Goal: Browse casually: Explore the website without a specific task or goal

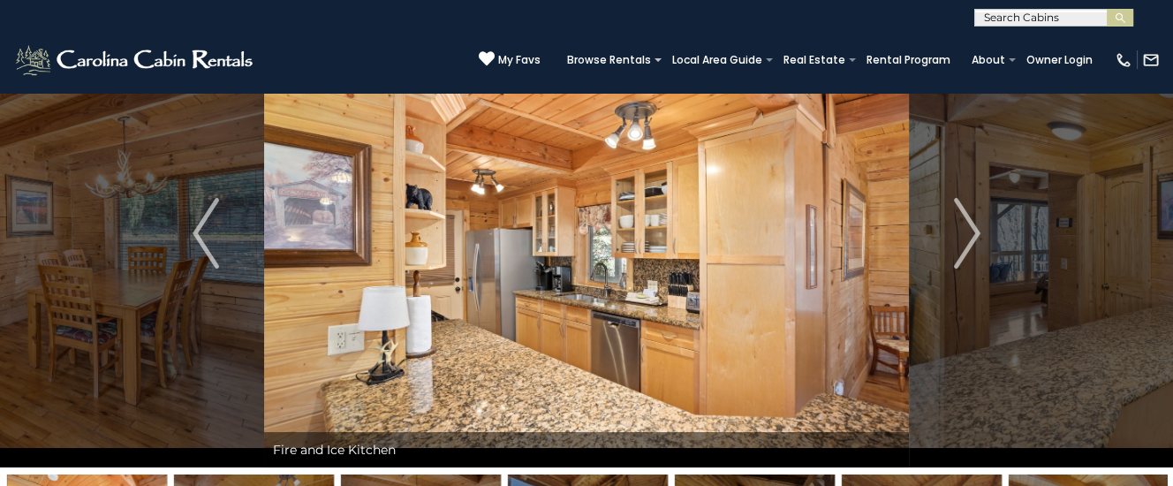
scroll to position [93, 0]
click at [970, 230] on img "Next" at bounding box center [967, 233] width 26 height 71
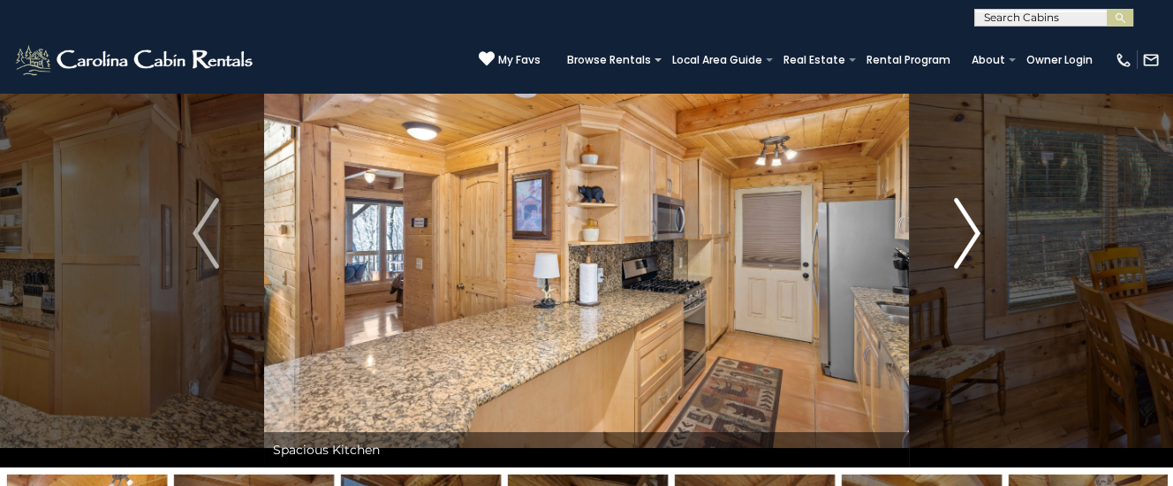
click at [971, 229] on img "Next" at bounding box center [967, 233] width 26 height 71
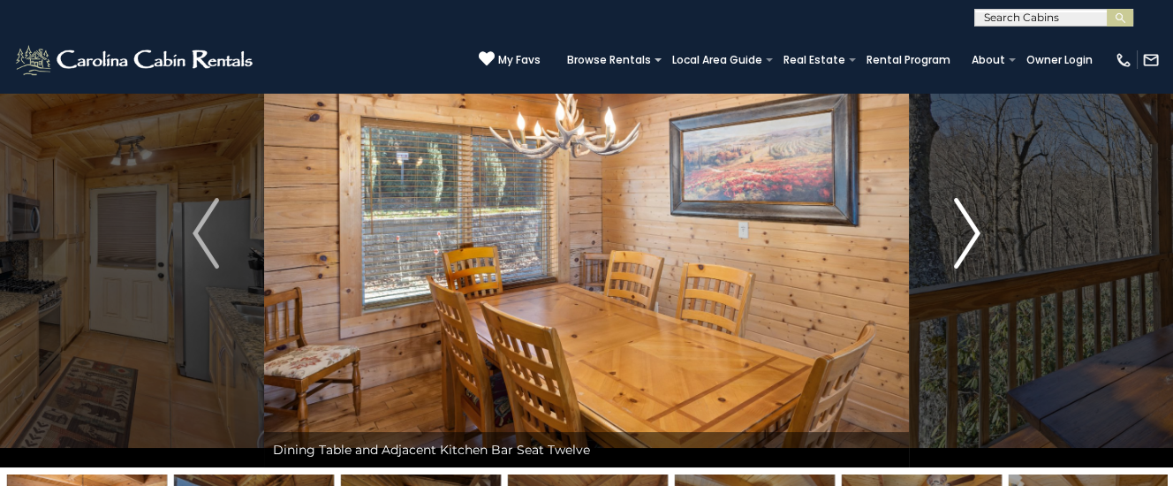
click at [970, 230] on img "Next" at bounding box center [967, 233] width 26 height 71
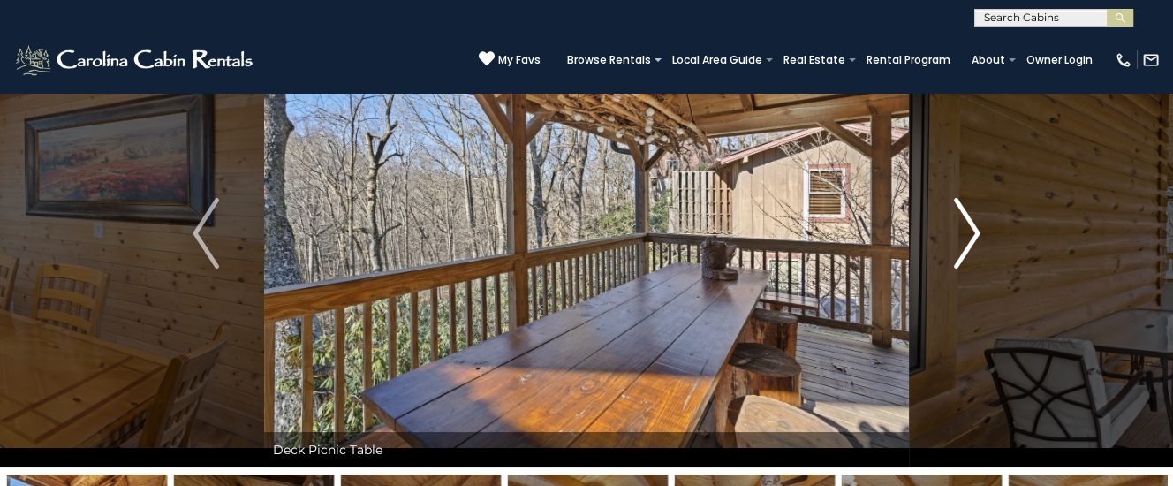
click at [969, 230] on img "Next" at bounding box center [967, 233] width 26 height 71
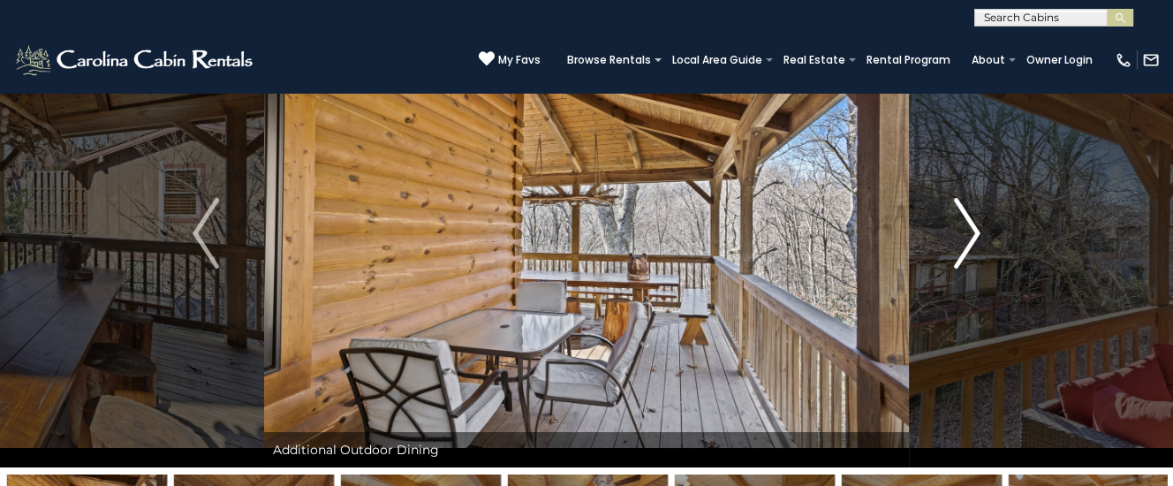
click at [969, 230] on img "Next" at bounding box center [967, 233] width 26 height 71
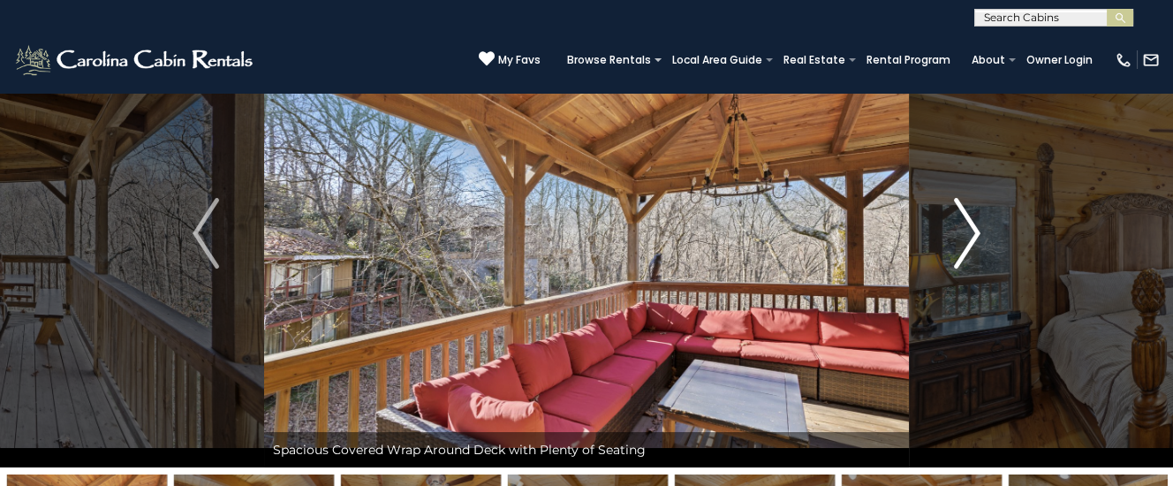
click at [969, 230] on img "Next" at bounding box center [967, 233] width 26 height 71
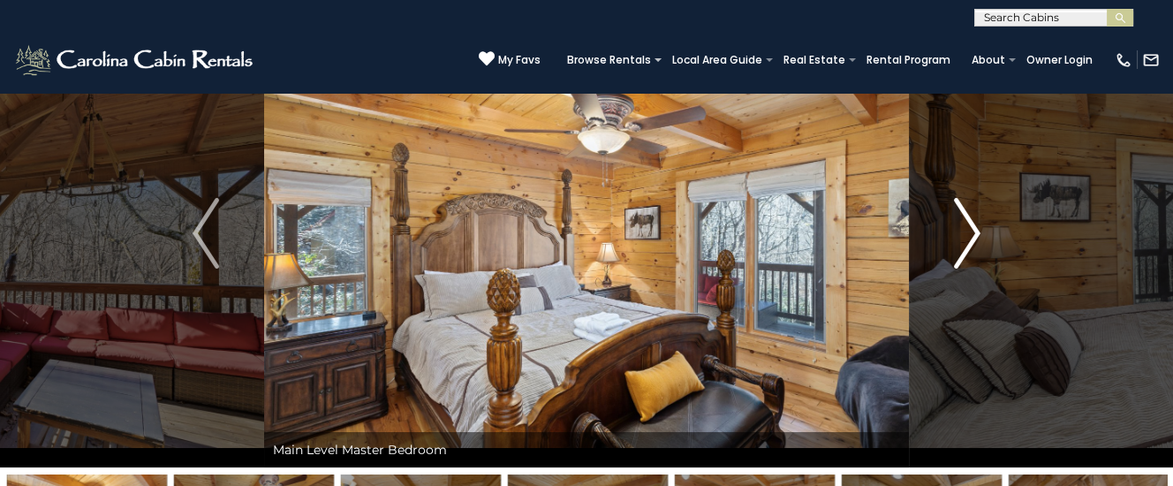
click at [971, 233] on img "Next" at bounding box center [967, 233] width 26 height 71
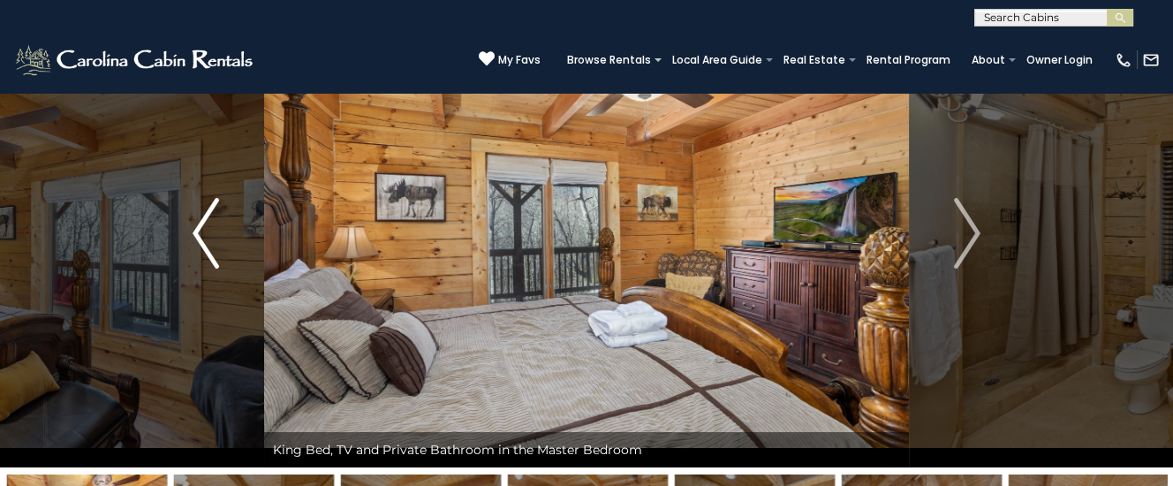
click at [204, 247] on img "Previous" at bounding box center [205, 233] width 26 height 71
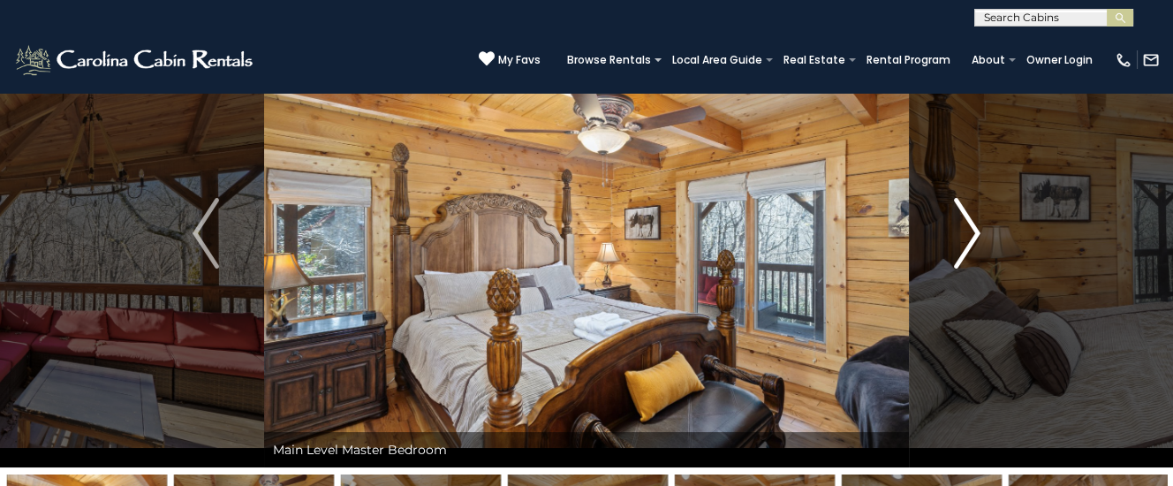
click at [968, 227] on img "Next" at bounding box center [967, 233] width 26 height 71
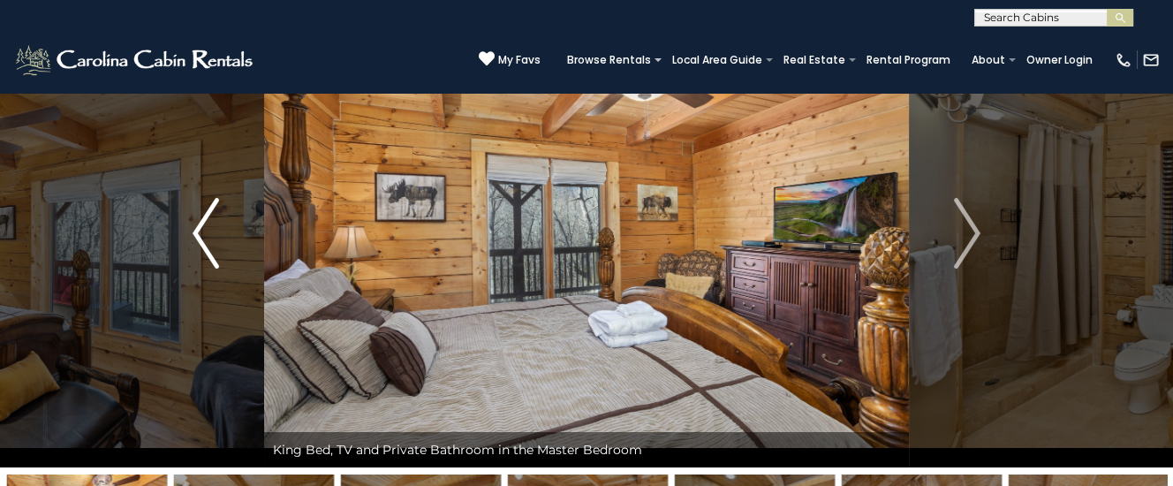
click at [210, 233] on img "Previous" at bounding box center [205, 233] width 26 height 71
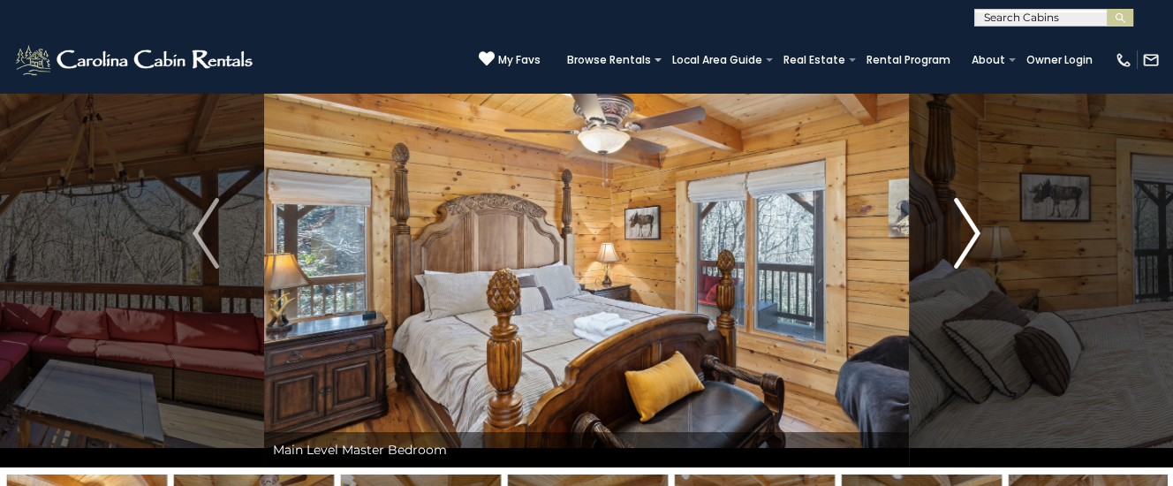
click at [972, 232] on img "Next" at bounding box center [967, 233] width 26 height 71
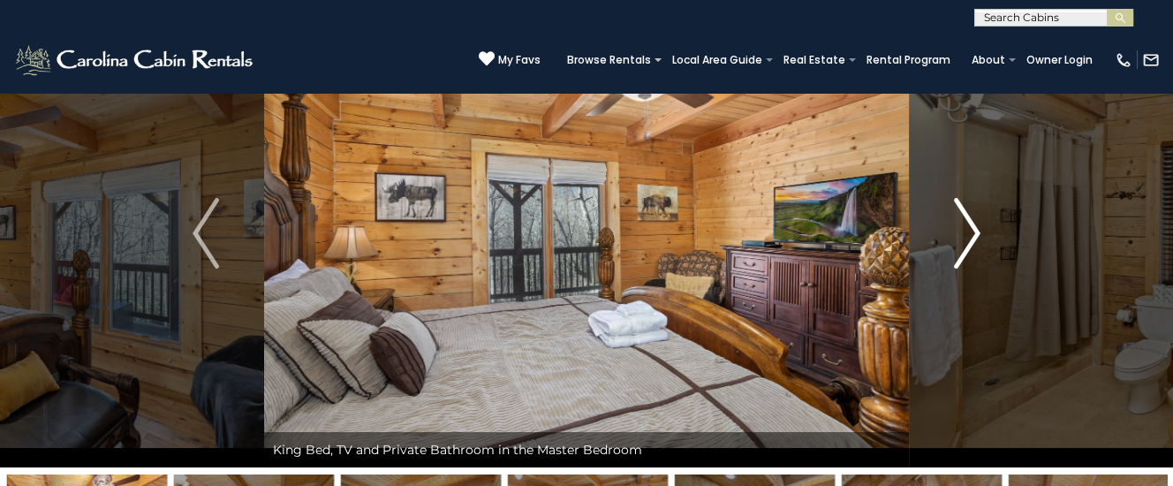
click at [969, 232] on img "Next" at bounding box center [967, 233] width 26 height 71
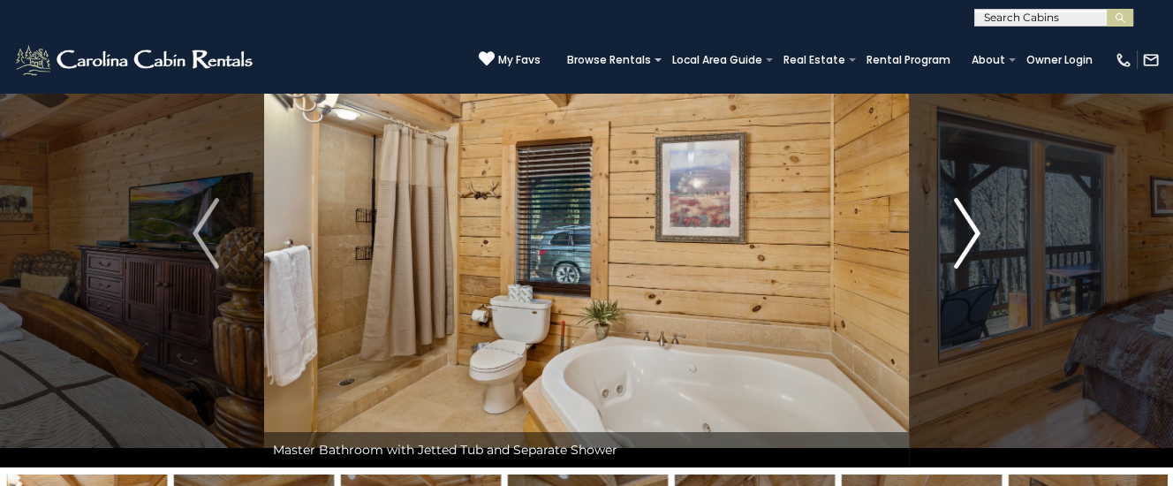
click at [967, 226] on img "Next" at bounding box center [967, 233] width 26 height 71
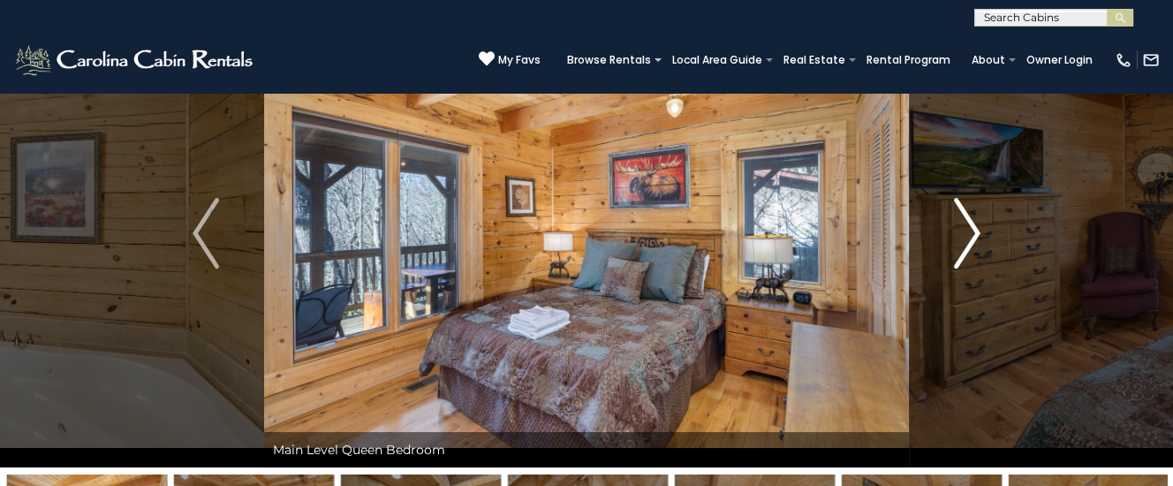
click at [965, 226] on img "Next" at bounding box center [967, 233] width 26 height 71
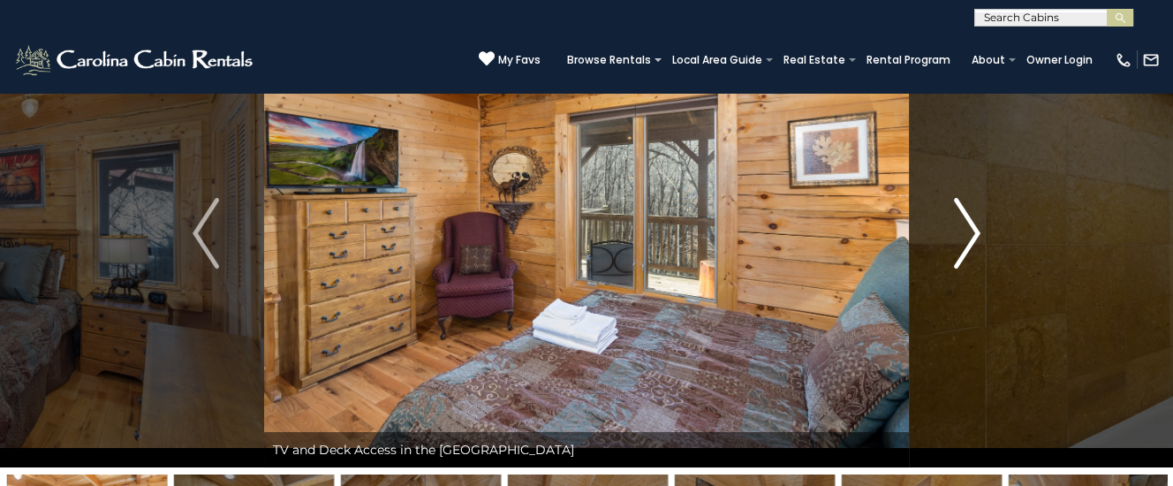
click at [962, 229] on img "Next" at bounding box center [967, 233] width 26 height 71
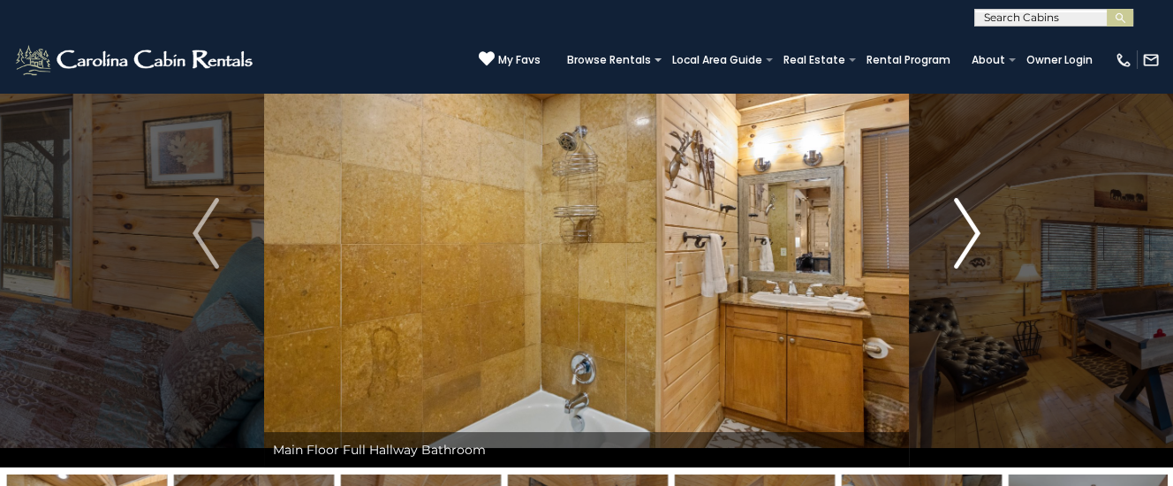
click at [962, 230] on img "Next" at bounding box center [967, 233] width 26 height 71
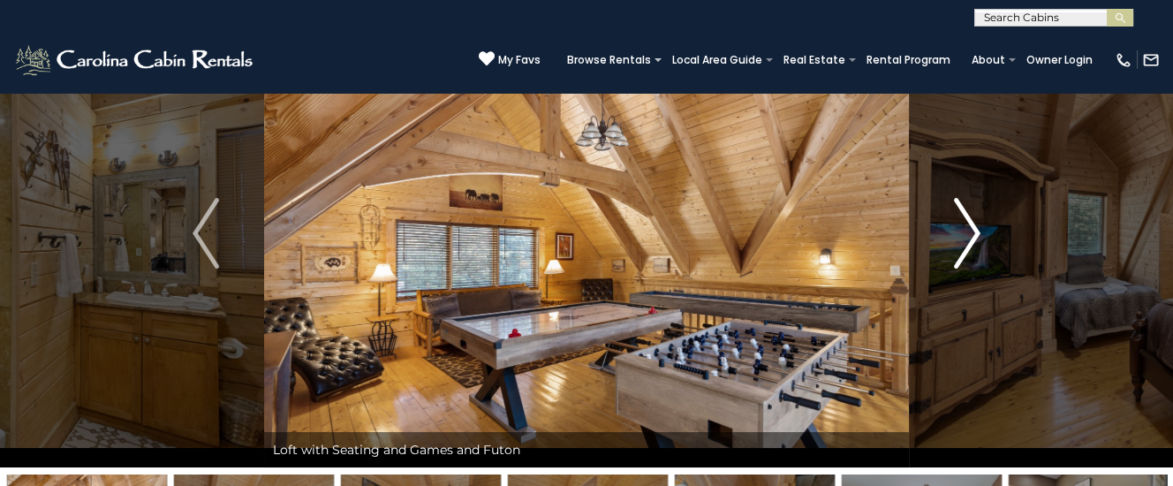
click at [960, 230] on img "Next" at bounding box center [967, 233] width 26 height 71
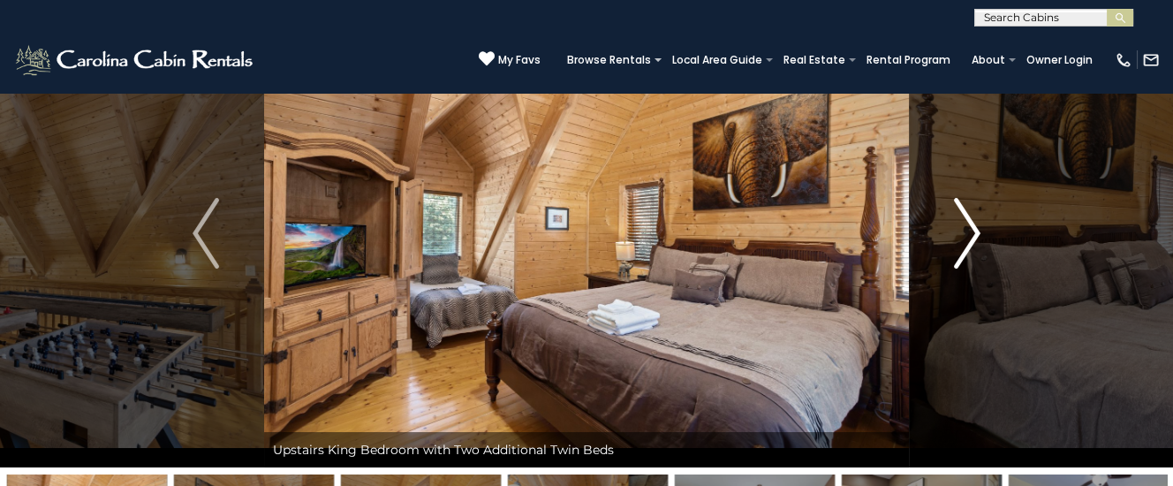
click at [958, 231] on img "Next" at bounding box center [967, 233] width 26 height 71
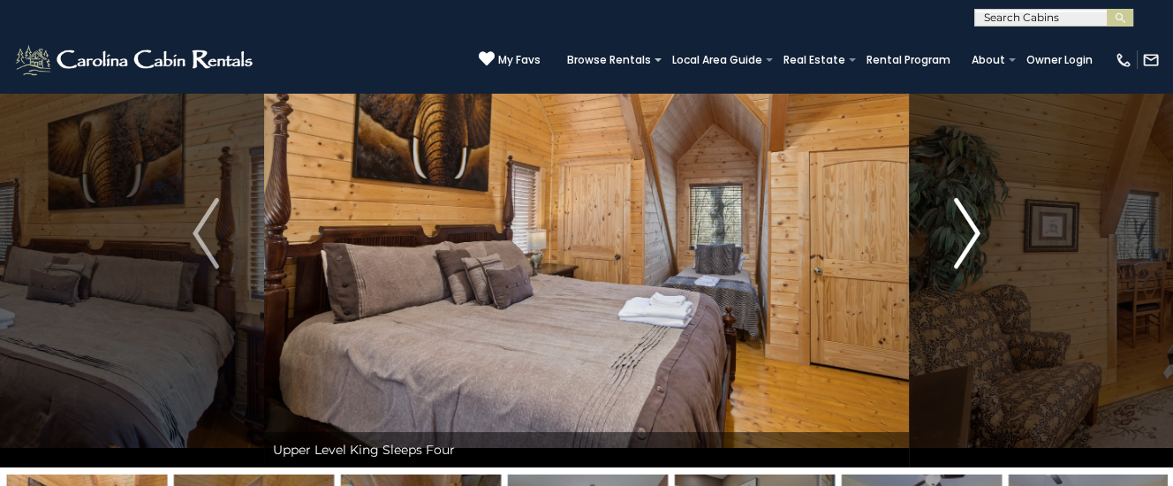
click at [958, 232] on img "Next" at bounding box center [967, 233] width 26 height 71
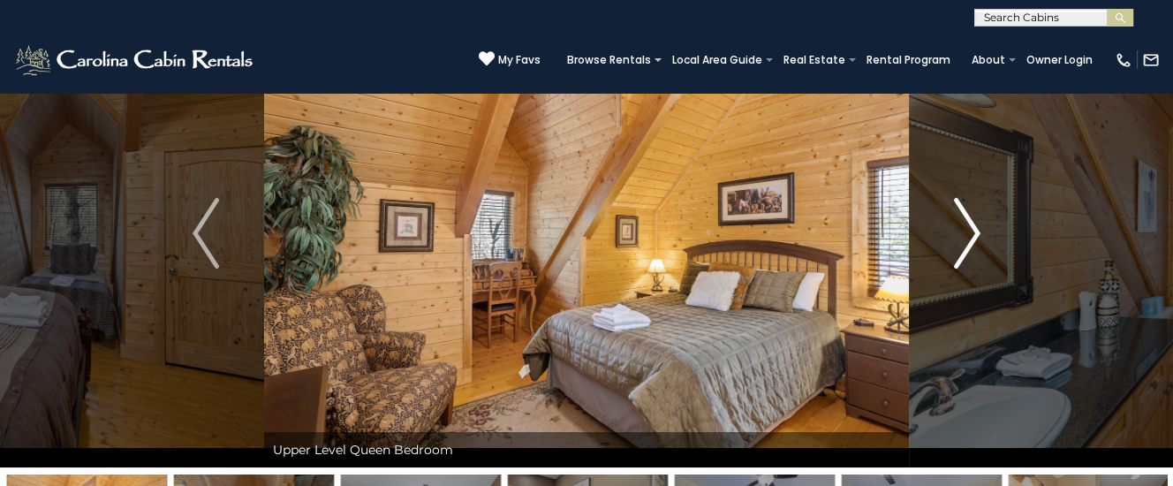
click at [958, 232] on img "Next" at bounding box center [967, 233] width 26 height 71
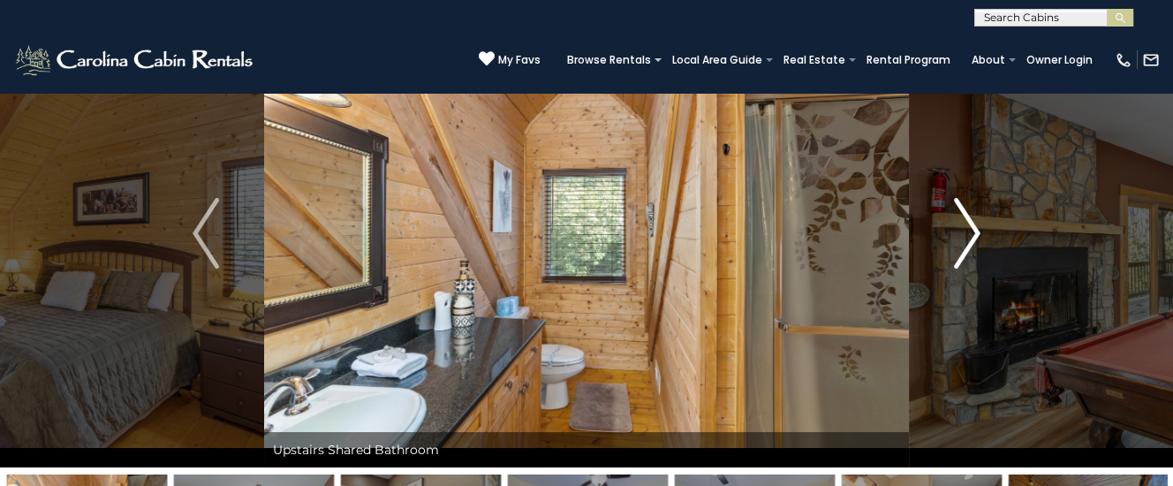
click at [958, 232] on img "Next" at bounding box center [967, 233] width 26 height 71
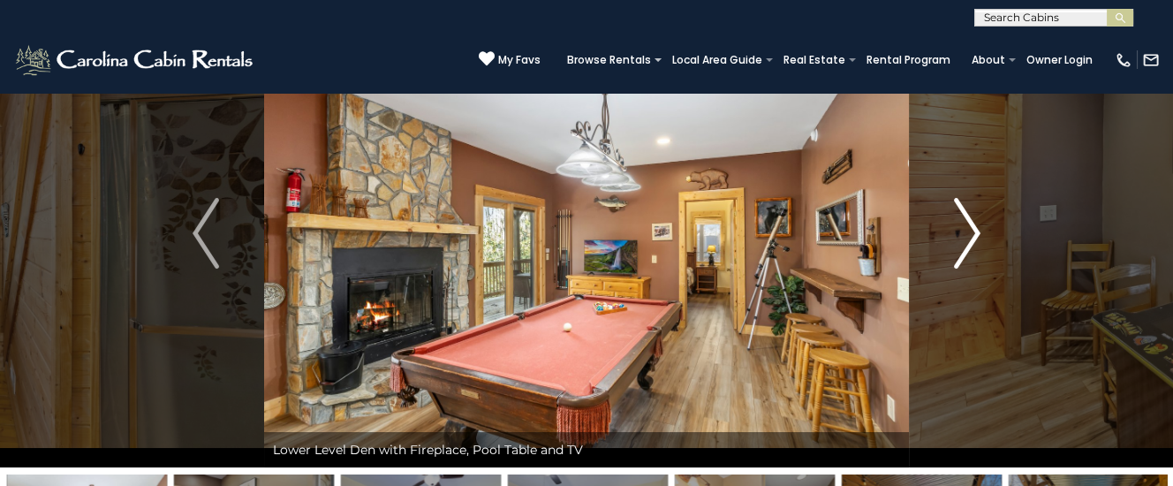
click at [955, 234] on img "Next" at bounding box center [967, 233] width 26 height 71
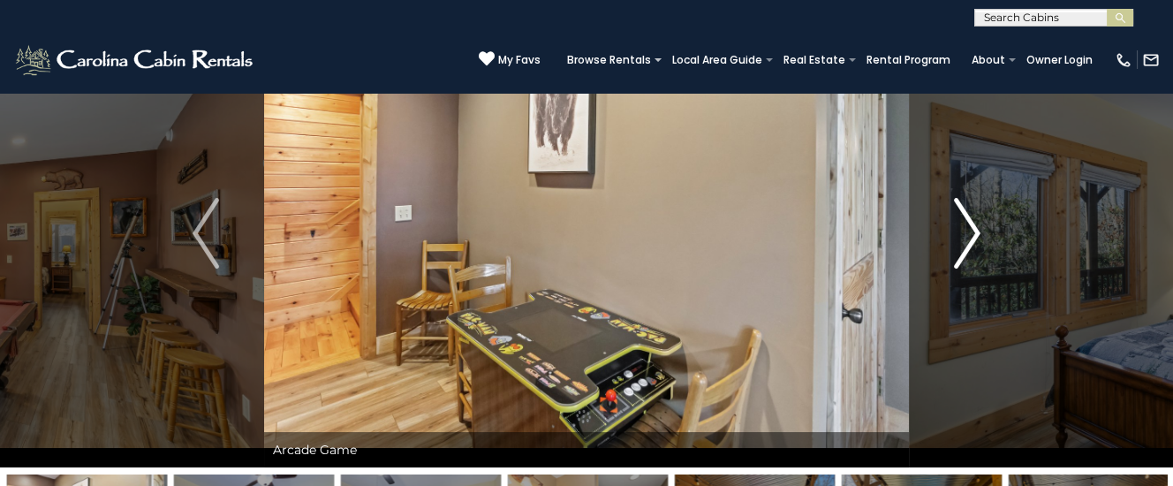
click at [962, 233] on img "Next" at bounding box center [967, 233] width 26 height 71
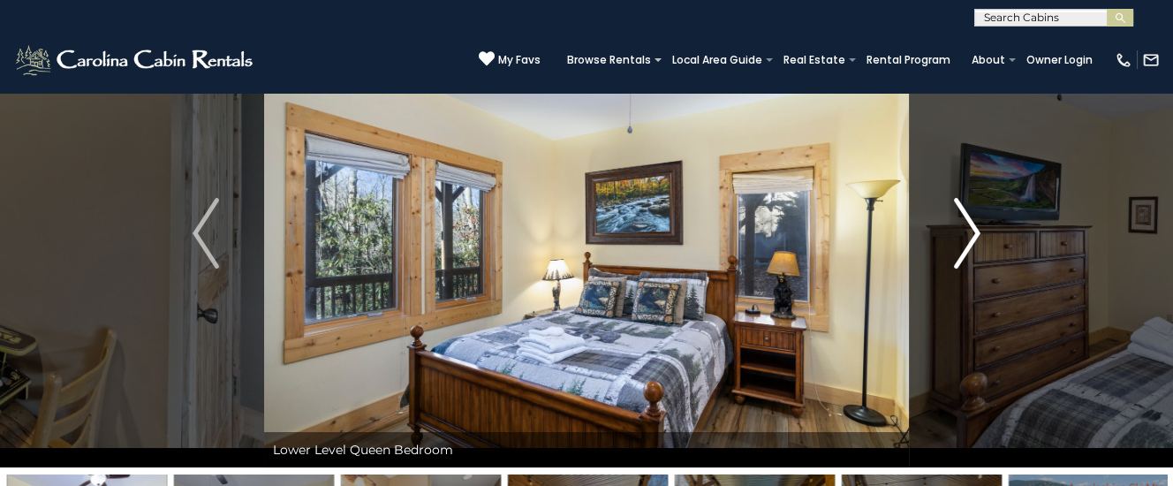
click at [977, 236] on img "Next" at bounding box center [967, 233] width 26 height 71
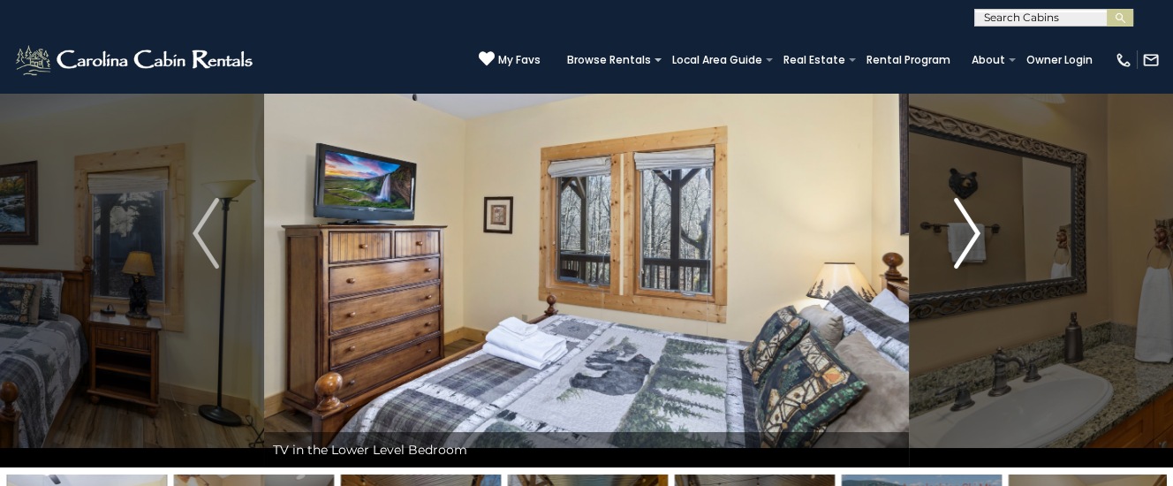
click at [969, 236] on img "Next" at bounding box center [967, 233] width 26 height 71
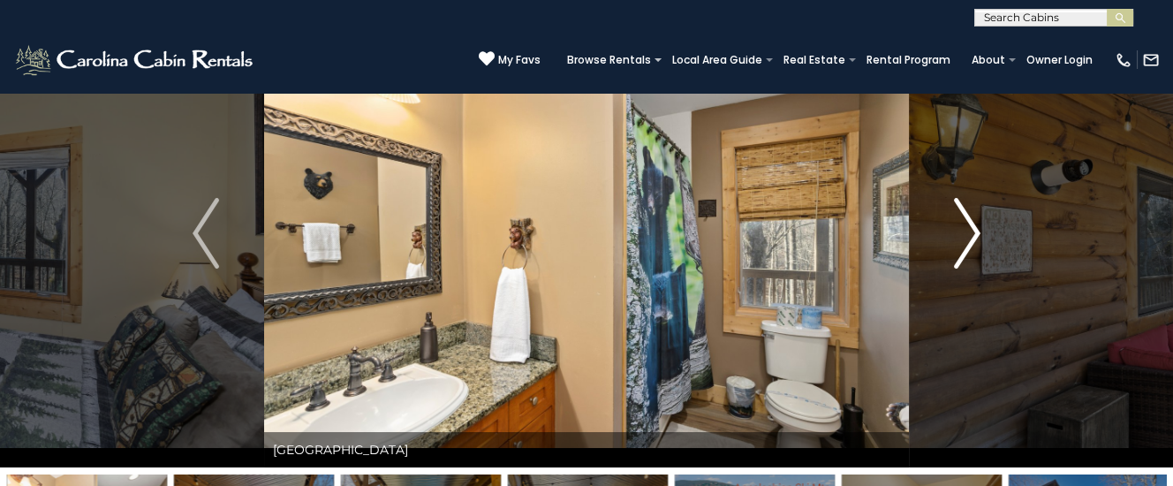
click at [969, 235] on img "Next" at bounding box center [967, 233] width 26 height 71
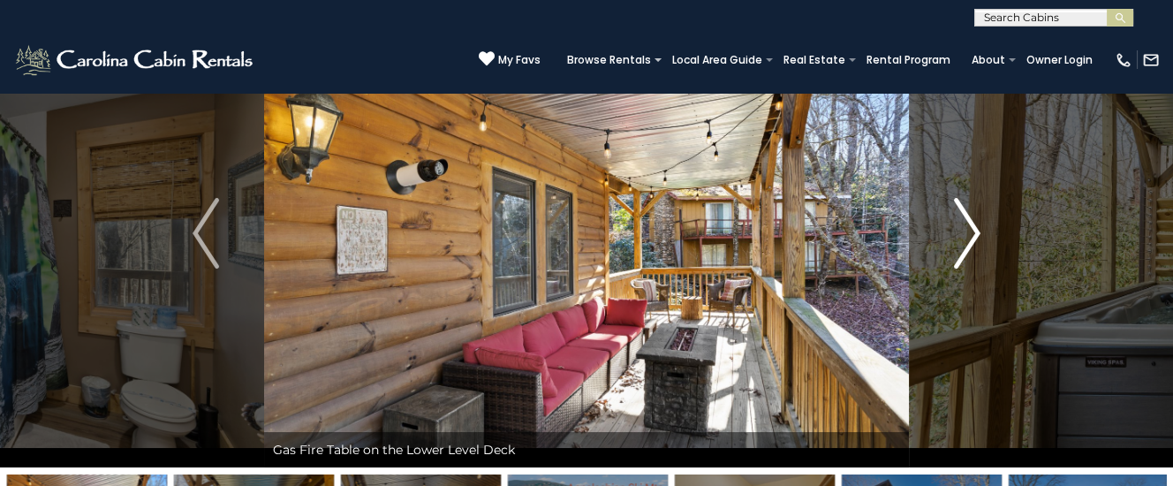
click at [969, 235] on img "Next" at bounding box center [967, 233] width 26 height 71
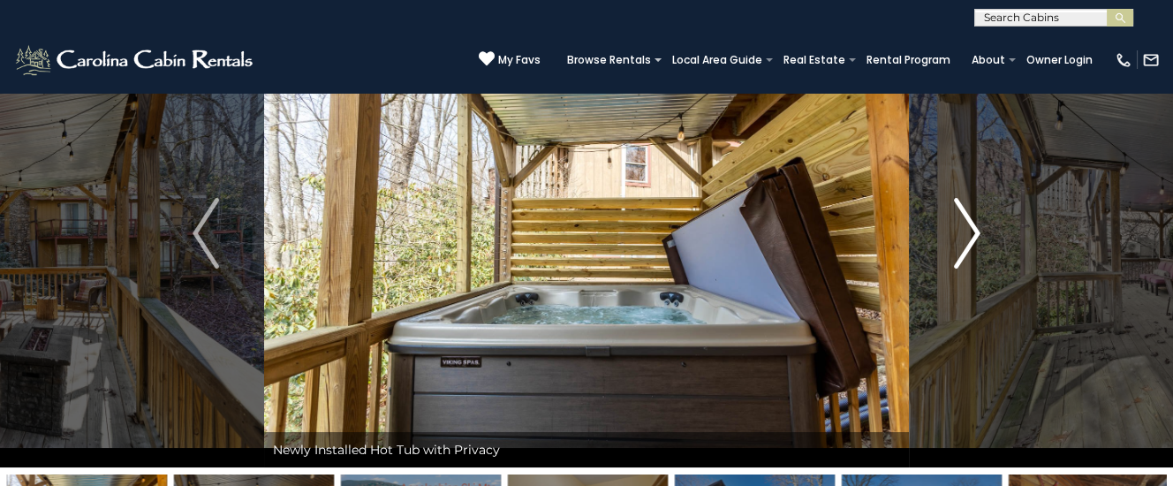
click at [969, 235] on img "Next" at bounding box center [967, 233] width 26 height 71
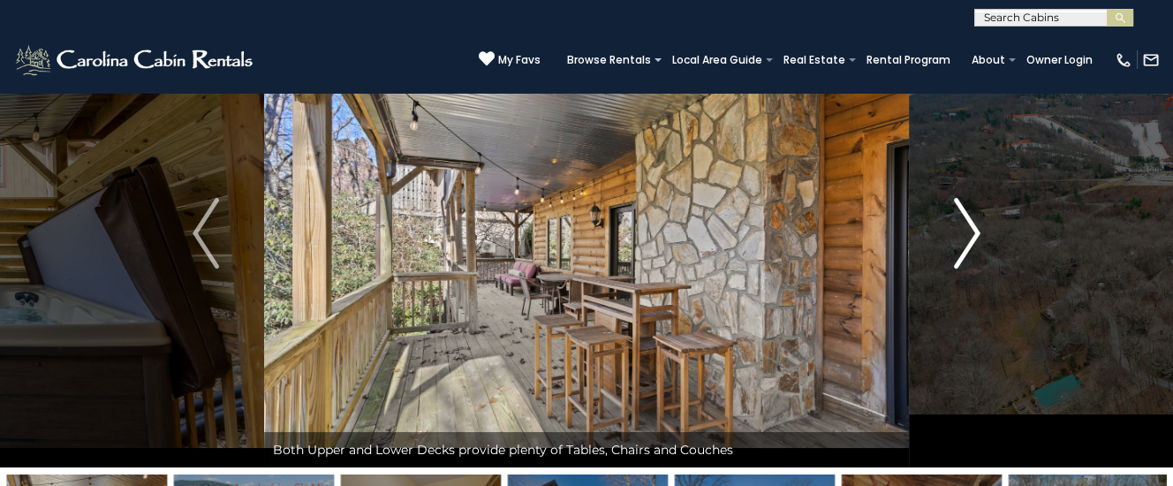
click at [969, 235] on img "Next" at bounding box center [967, 233] width 26 height 71
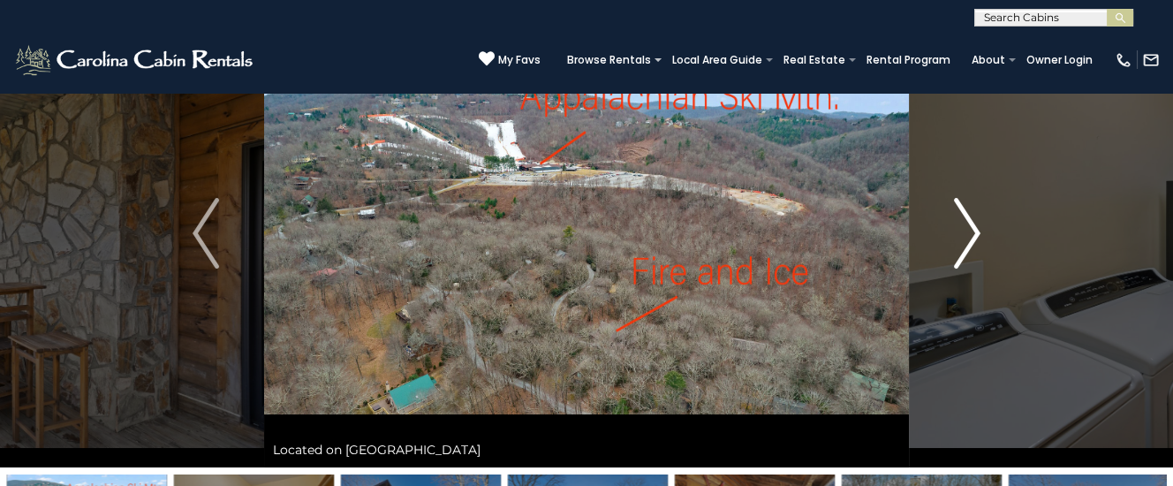
click at [969, 235] on img "Next" at bounding box center [967, 233] width 26 height 71
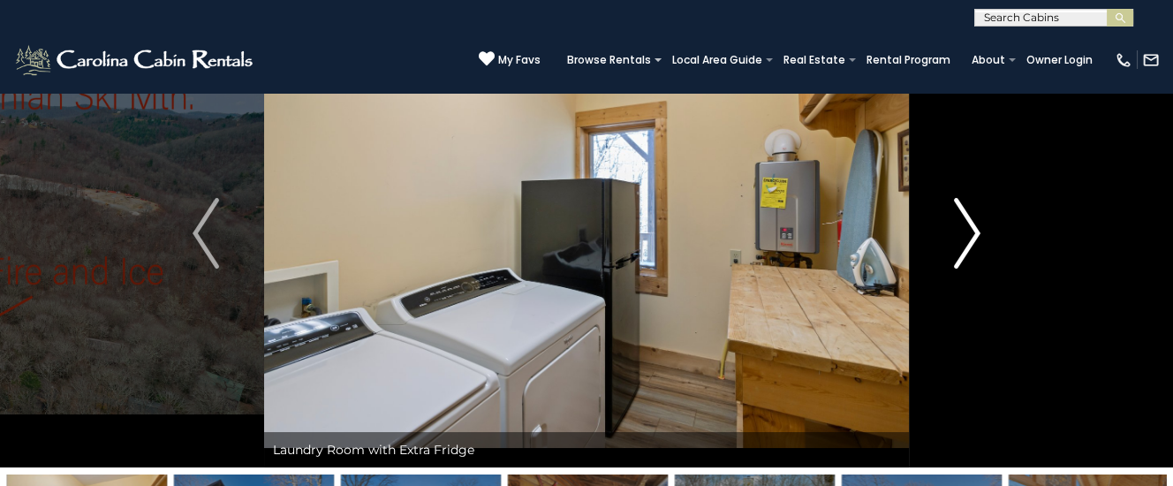
click at [969, 235] on img "Next" at bounding box center [967, 233] width 26 height 71
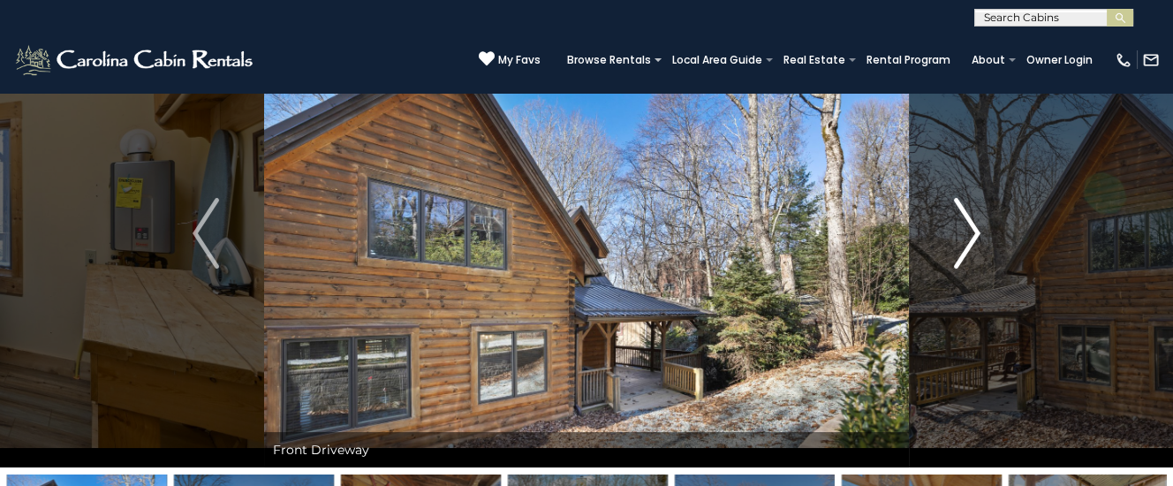
click at [969, 235] on img "Next" at bounding box center [967, 233] width 26 height 71
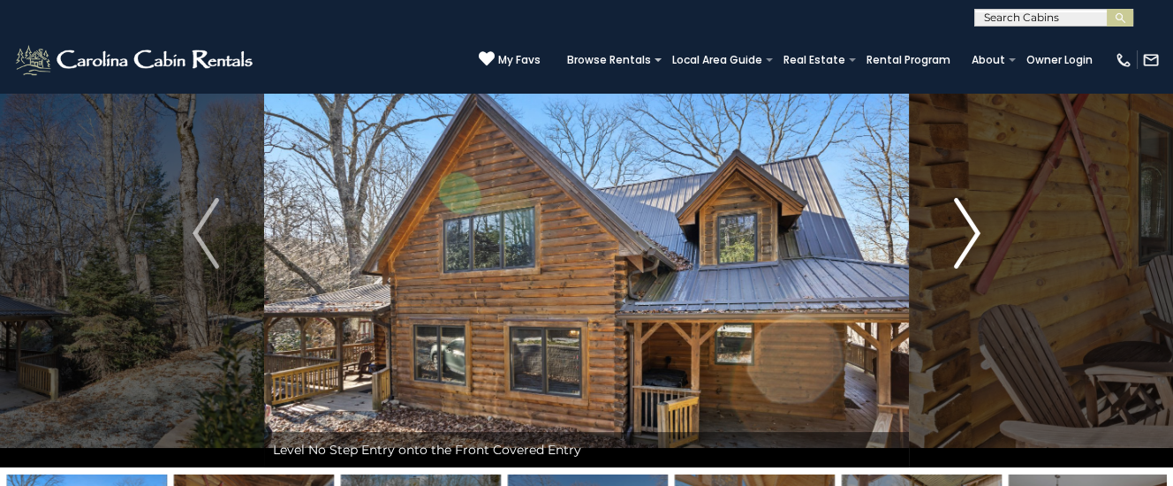
click at [969, 235] on img "Next" at bounding box center [967, 233] width 26 height 71
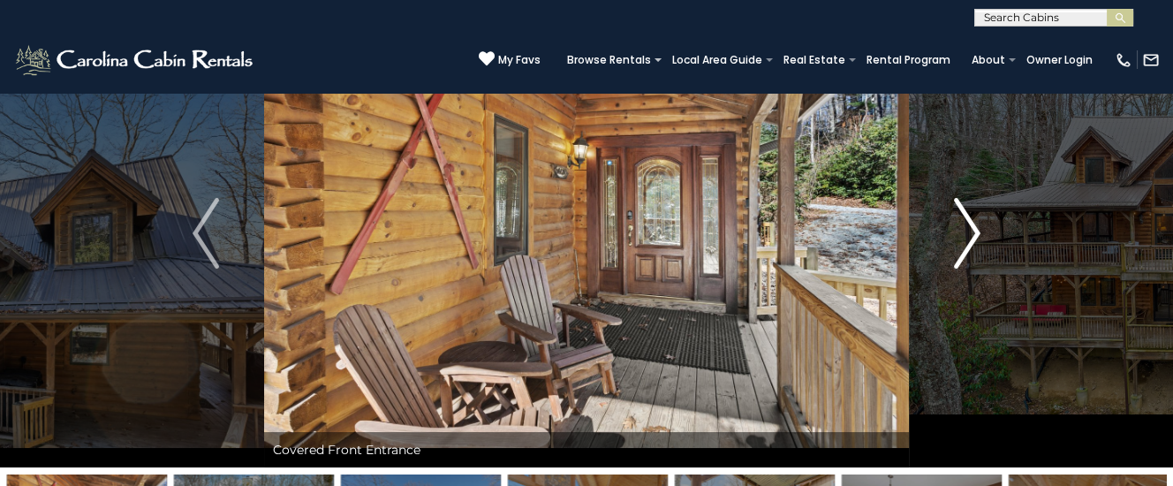
click at [969, 235] on img "Next" at bounding box center [967, 233] width 26 height 71
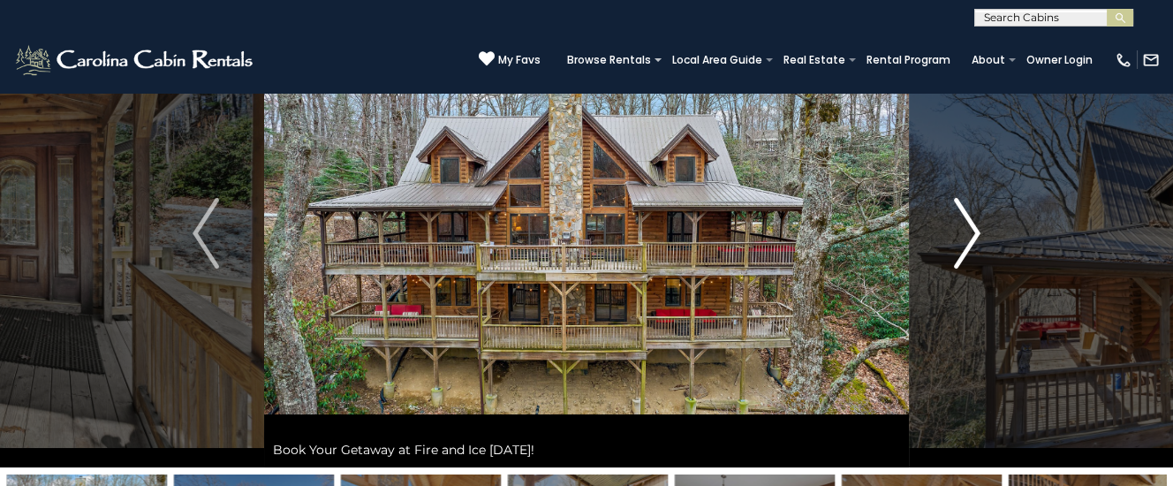
click at [969, 235] on img "Next" at bounding box center [967, 233] width 26 height 71
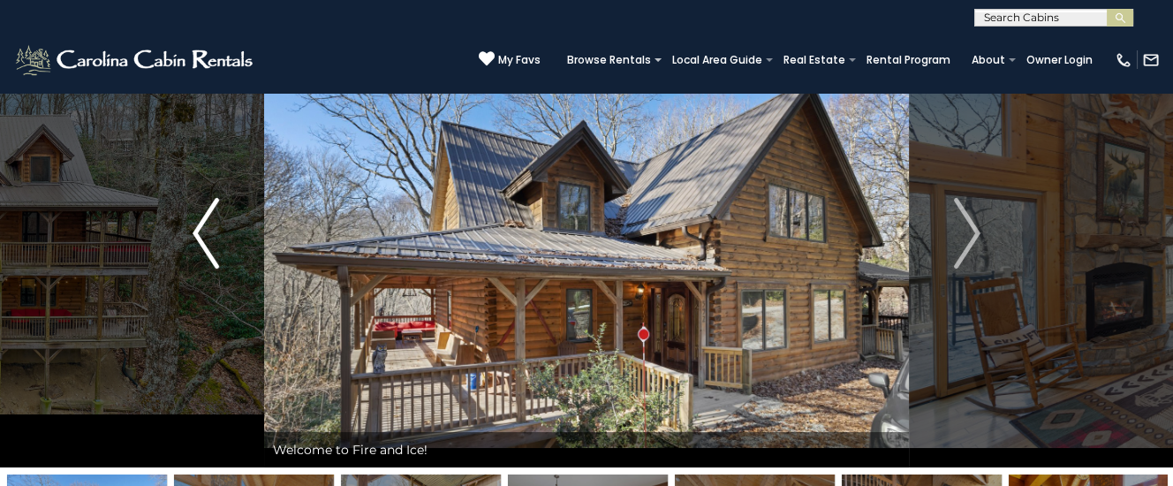
click at [203, 232] on img "Previous" at bounding box center [205, 233] width 26 height 71
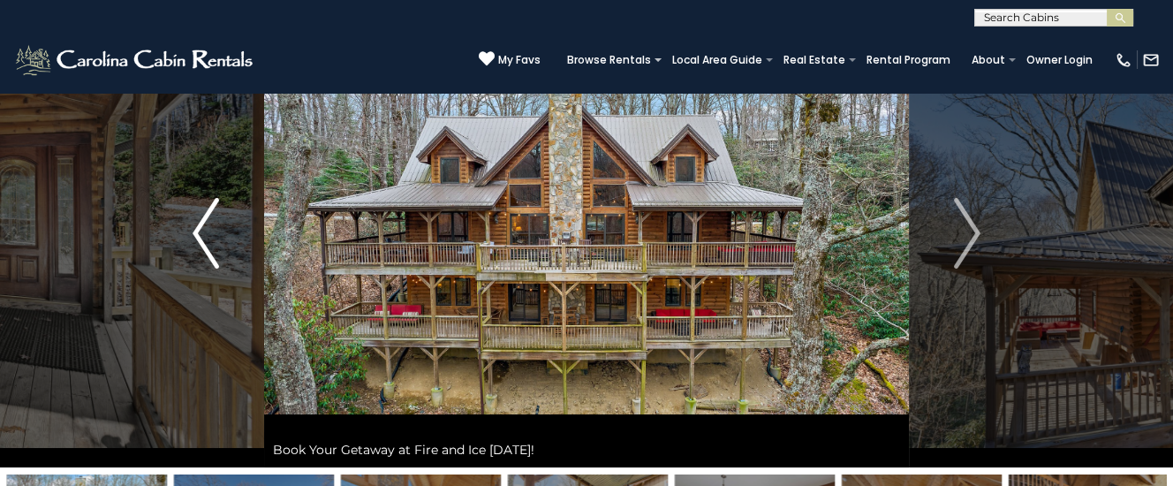
click at [202, 232] on img "Previous" at bounding box center [205, 233] width 26 height 71
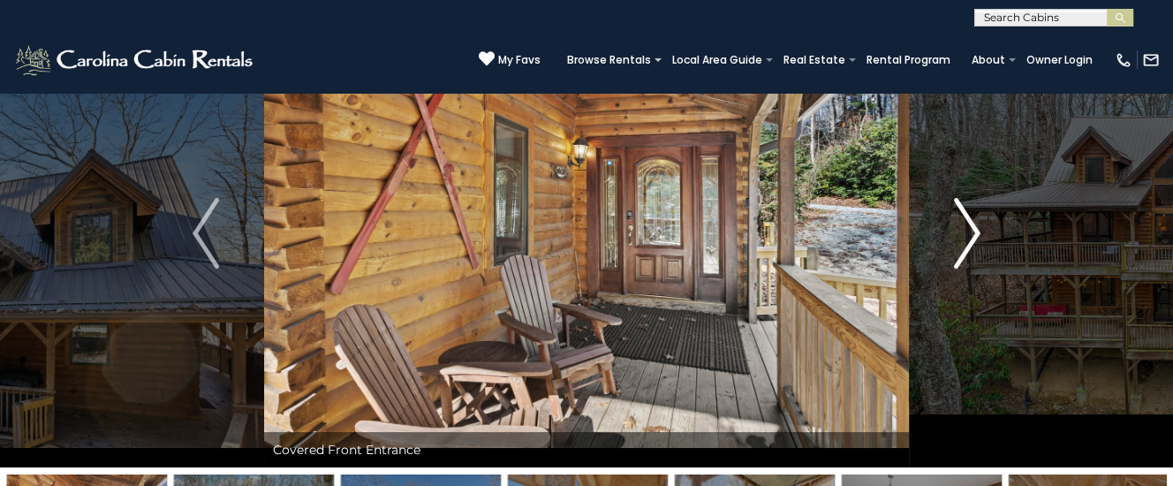
click at [973, 232] on img "Next" at bounding box center [967, 233] width 26 height 71
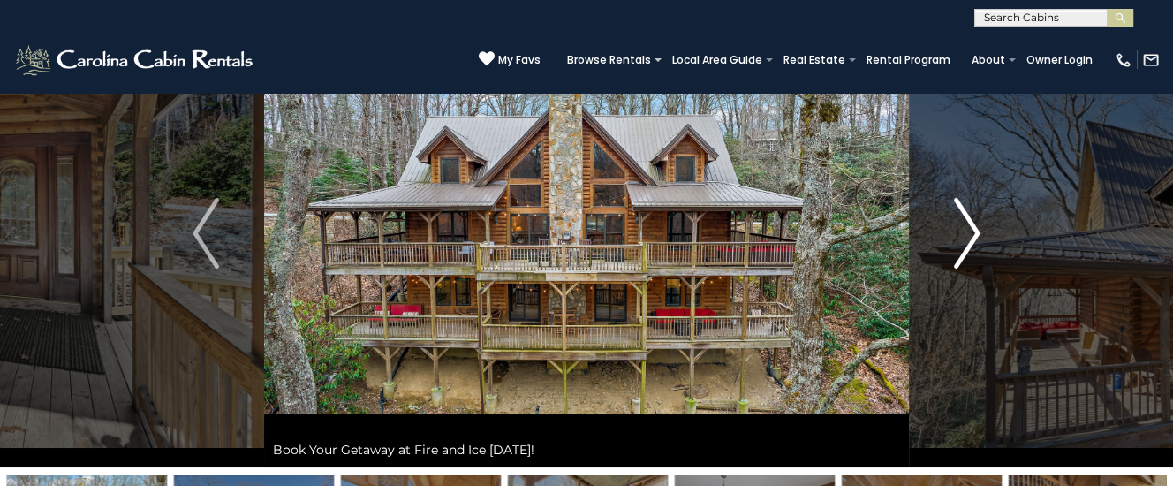
click at [970, 231] on img "Next" at bounding box center [967, 233] width 26 height 71
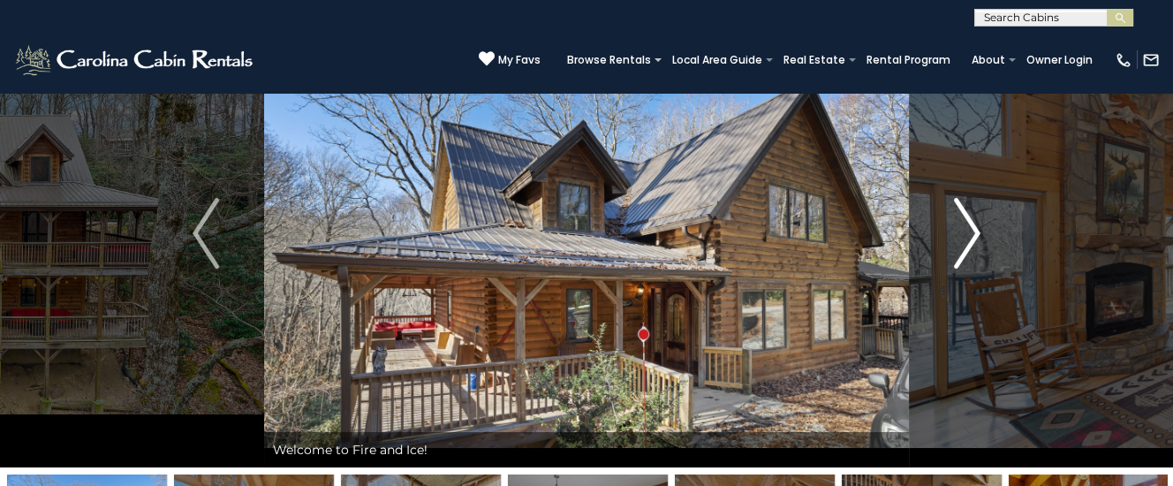
click at [970, 228] on img "Next" at bounding box center [967, 233] width 26 height 71
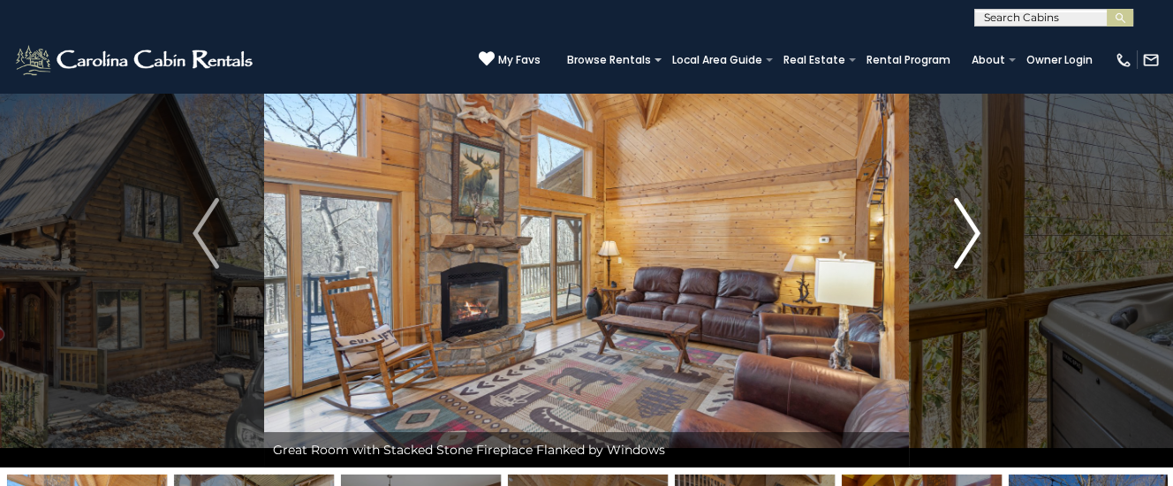
click at [962, 229] on img "Next" at bounding box center [967, 233] width 26 height 71
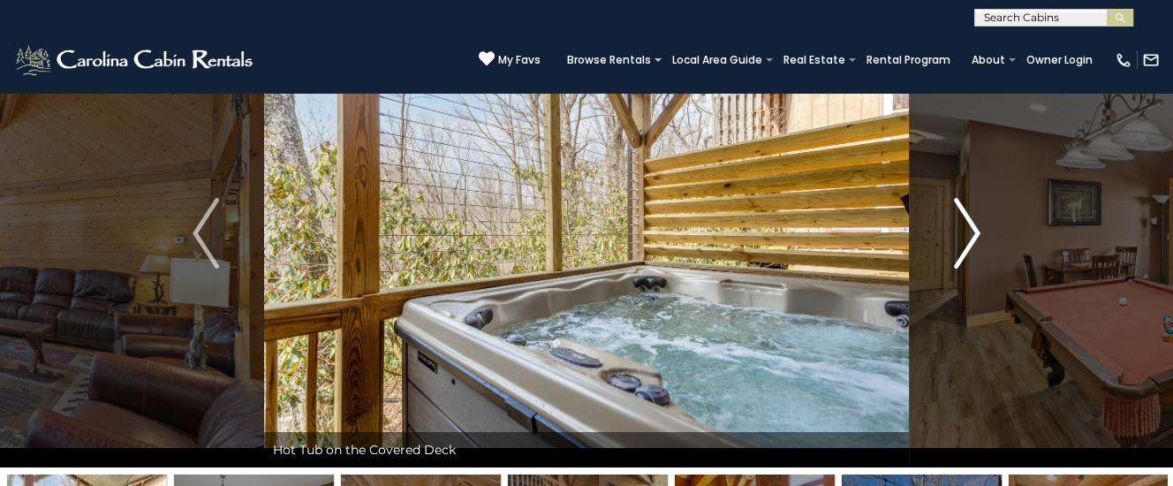
click at [967, 228] on img "Next" at bounding box center [967, 233] width 26 height 71
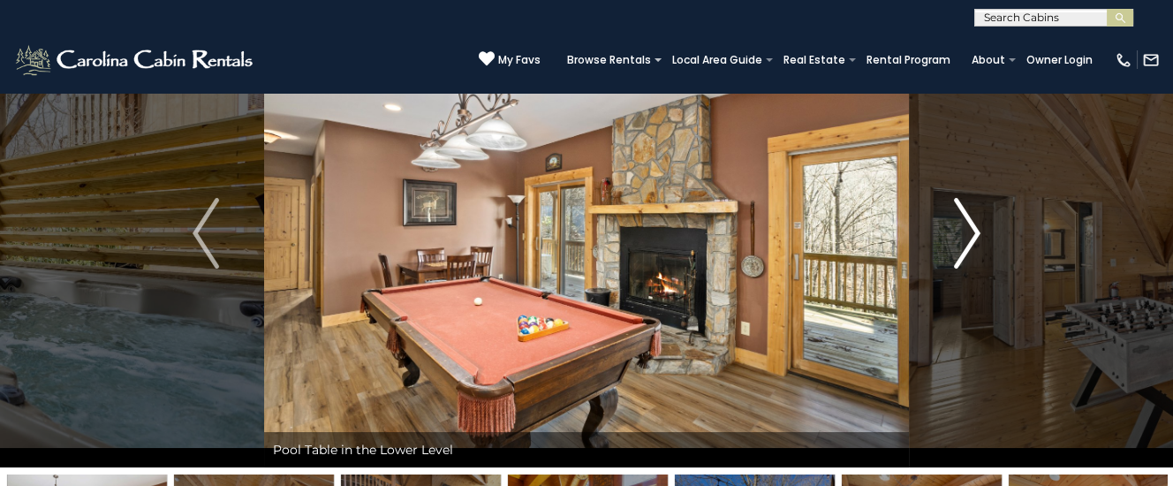
click at [963, 227] on img "Next" at bounding box center [967, 233] width 26 height 71
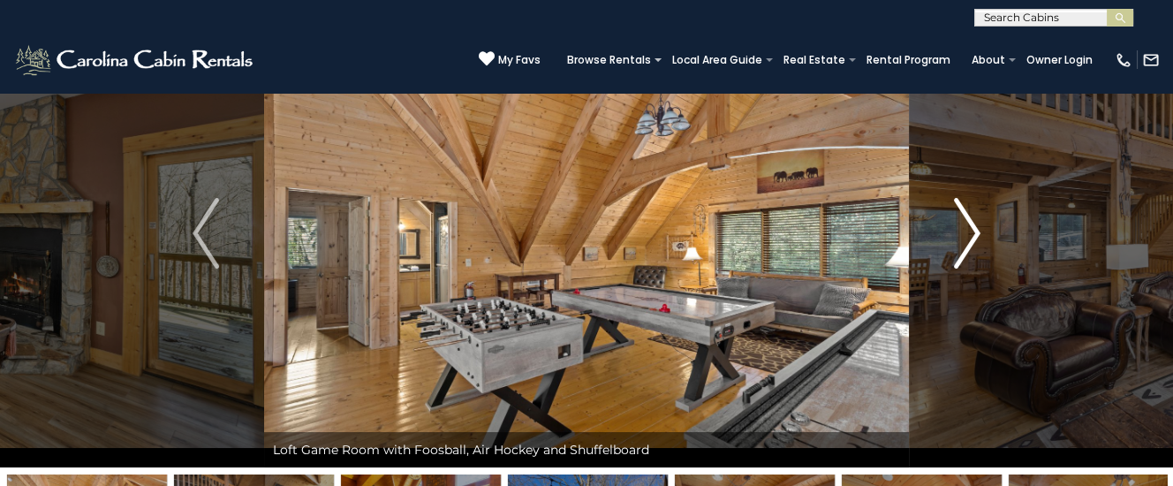
click at [963, 226] on img "Next" at bounding box center [967, 233] width 26 height 71
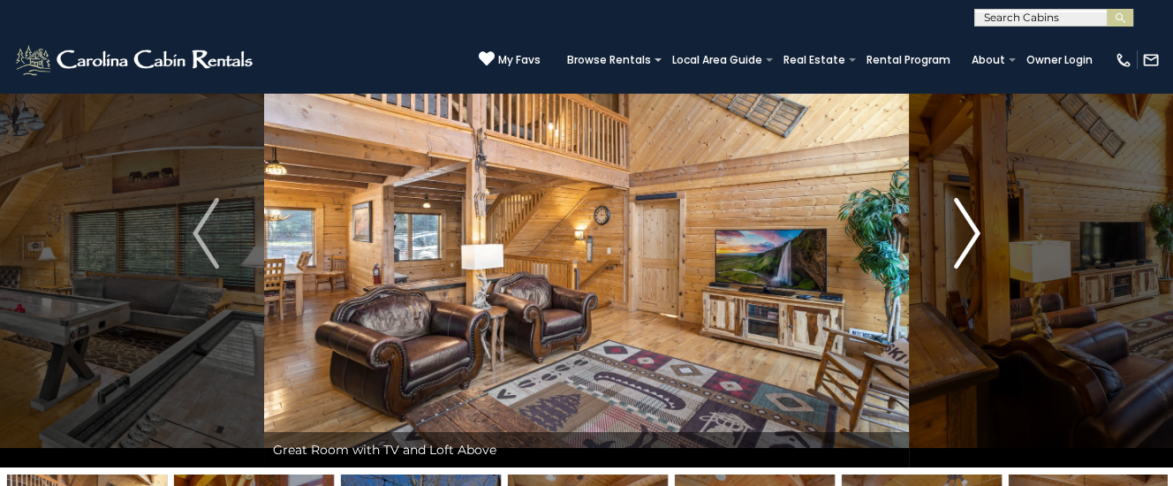
click at [962, 226] on img "Next" at bounding box center [967, 233] width 26 height 71
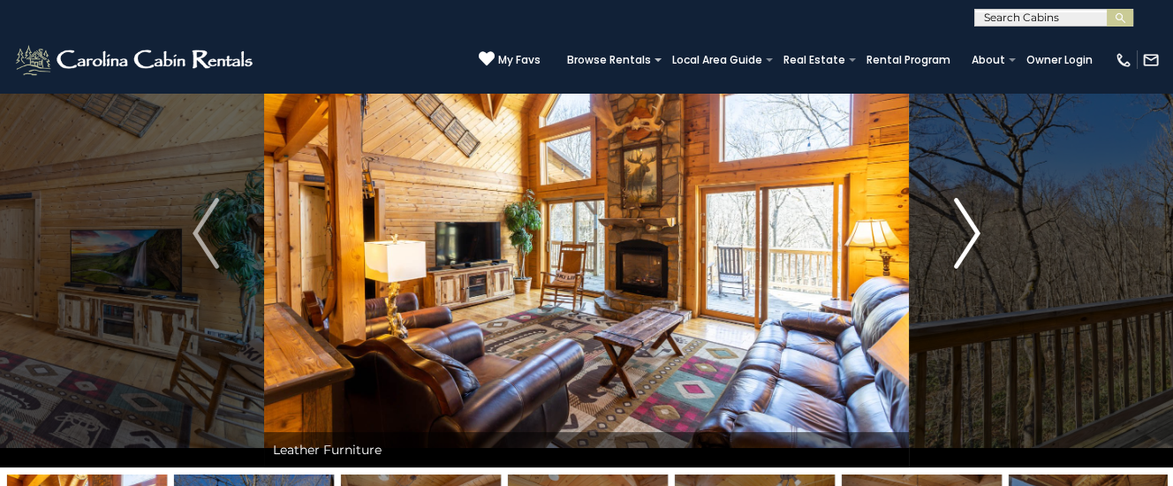
click at [961, 226] on img "Next" at bounding box center [967, 233] width 26 height 71
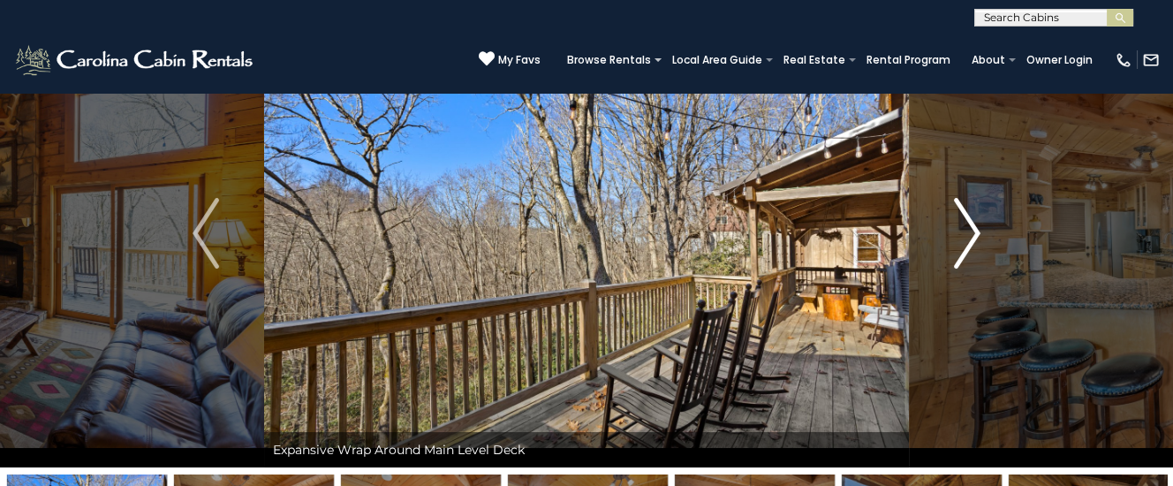
click at [973, 226] on img "Next" at bounding box center [967, 233] width 26 height 71
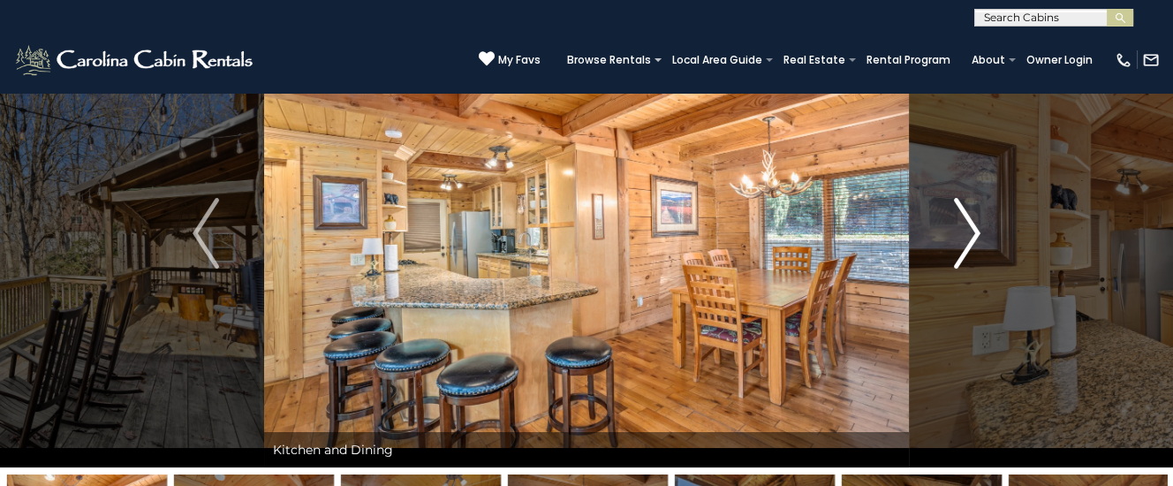
click at [969, 226] on img "Next" at bounding box center [967, 233] width 26 height 71
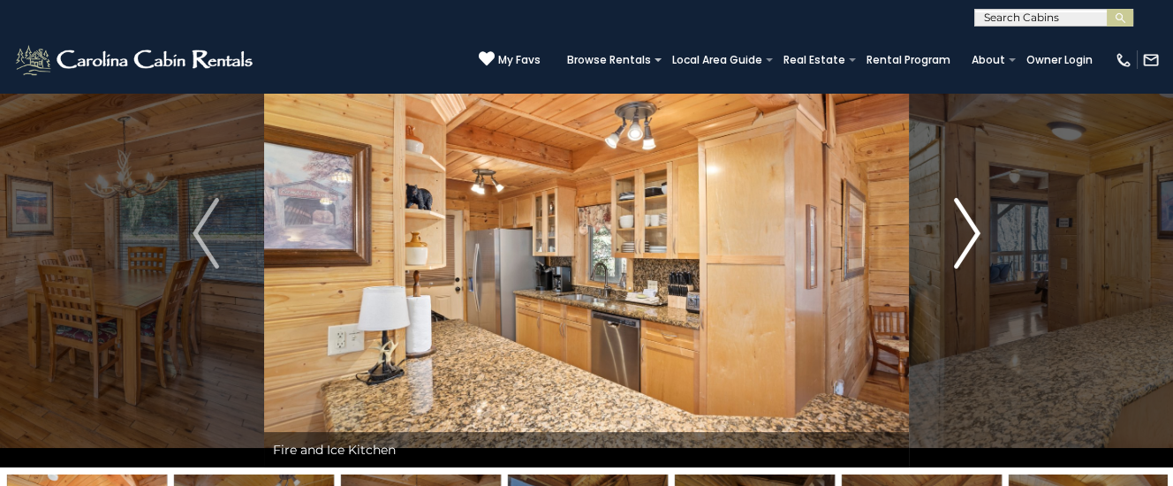
click at [969, 226] on img "Next" at bounding box center [967, 233] width 26 height 71
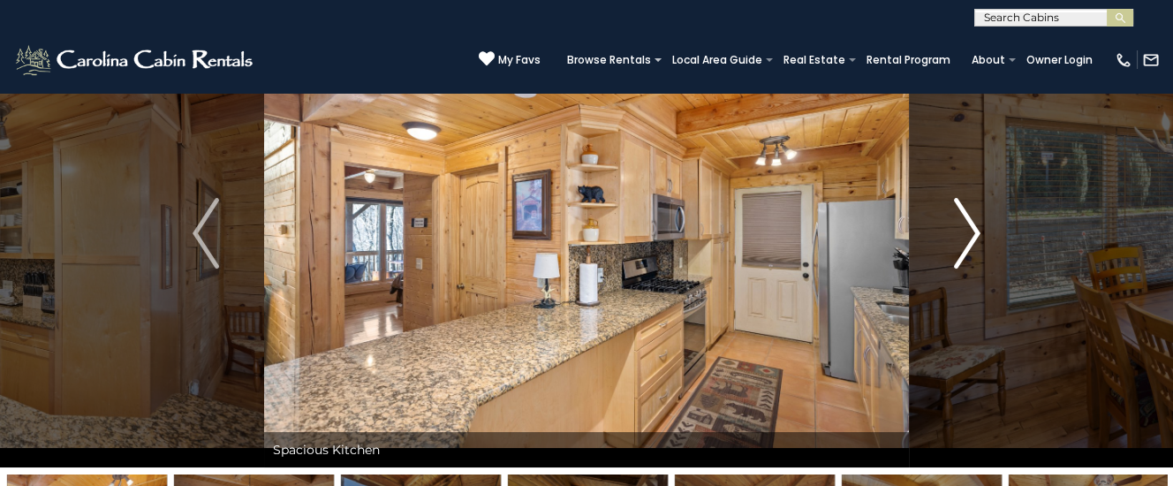
click at [969, 226] on img "Next" at bounding box center [967, 233] width 26 height 71
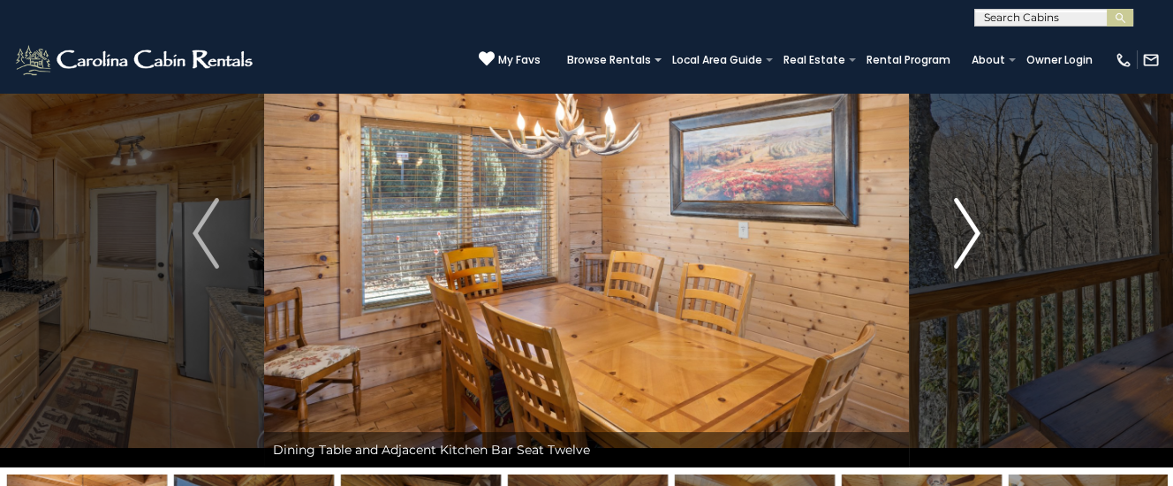
click at [969, 226] on img "Next" at bounding box center [967, 233] width 26 height 71
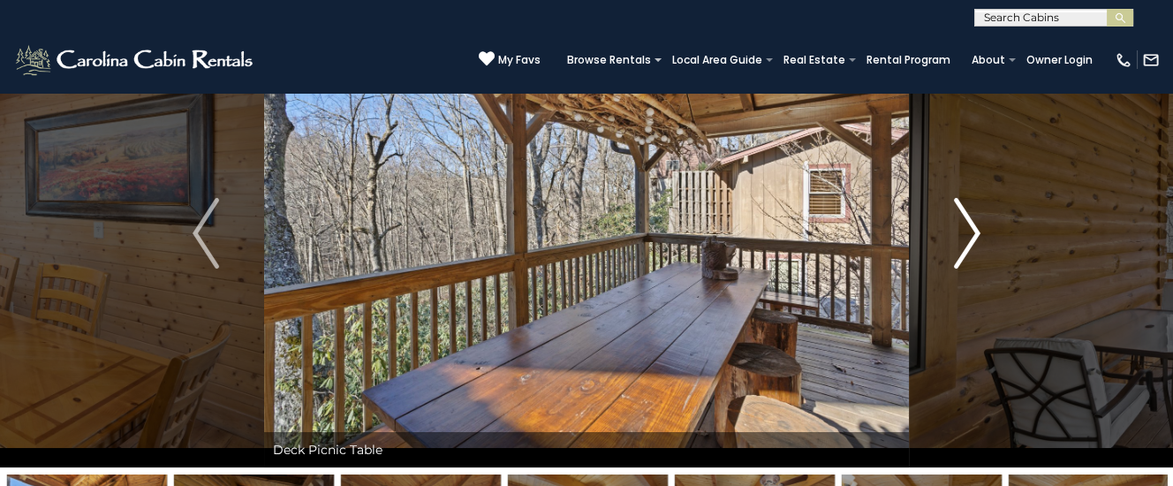
click at [969, 226] on img "Next" at bounding box center [967, 233] width 26 height 71
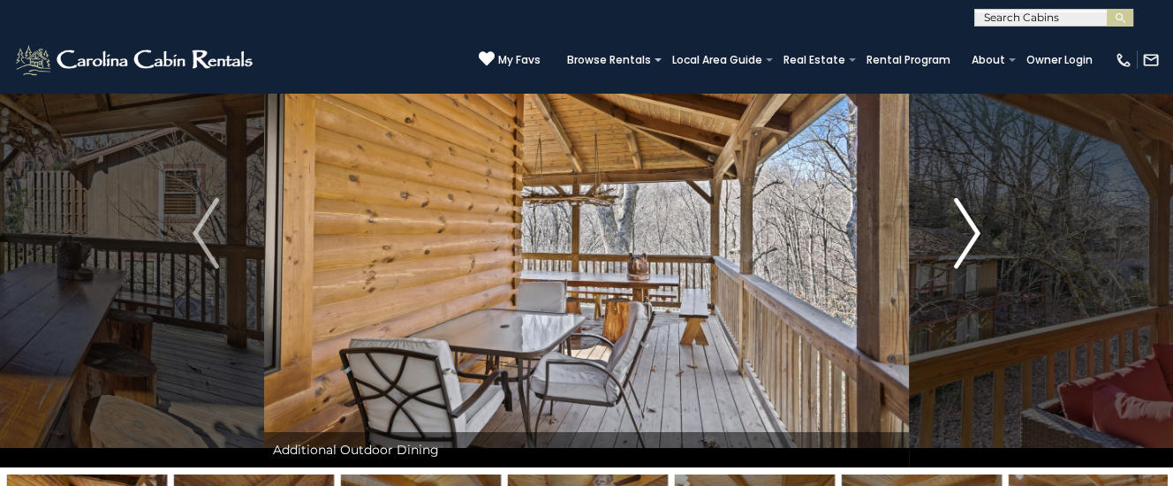
click at [969, 226] on img "Next" at bounding box center [967, 233] width 26 height 71
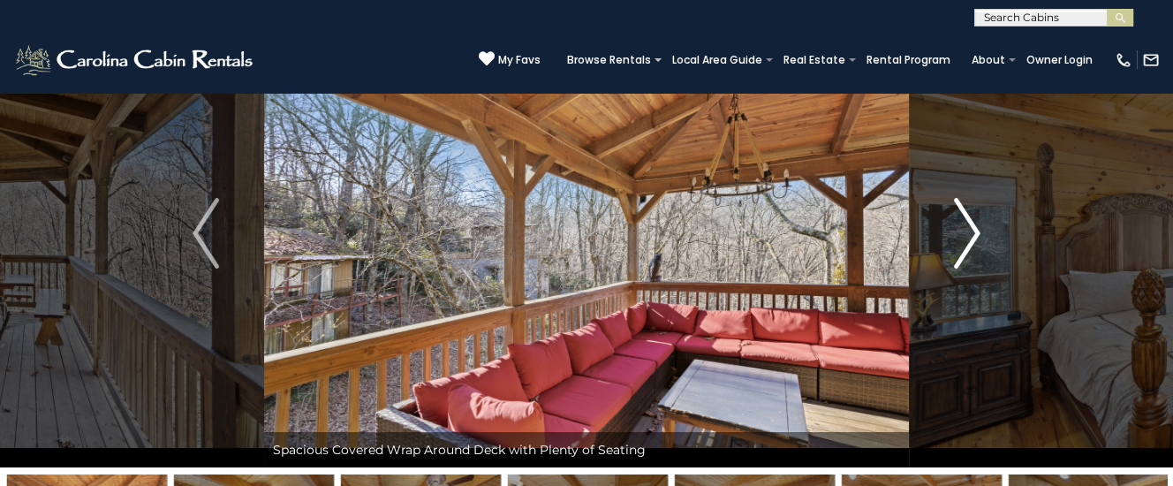
click at [969, 226] on img "Next" at bounding box center [967, 233] width 26 height 71
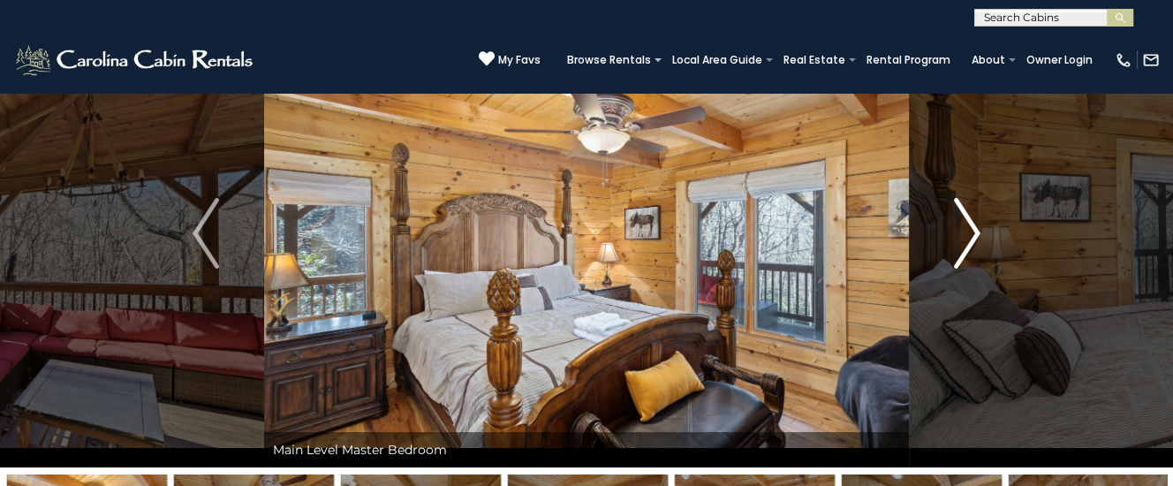
click at [970, 223] on img "Next" at bounding box center [967, 233] width 26 height 71
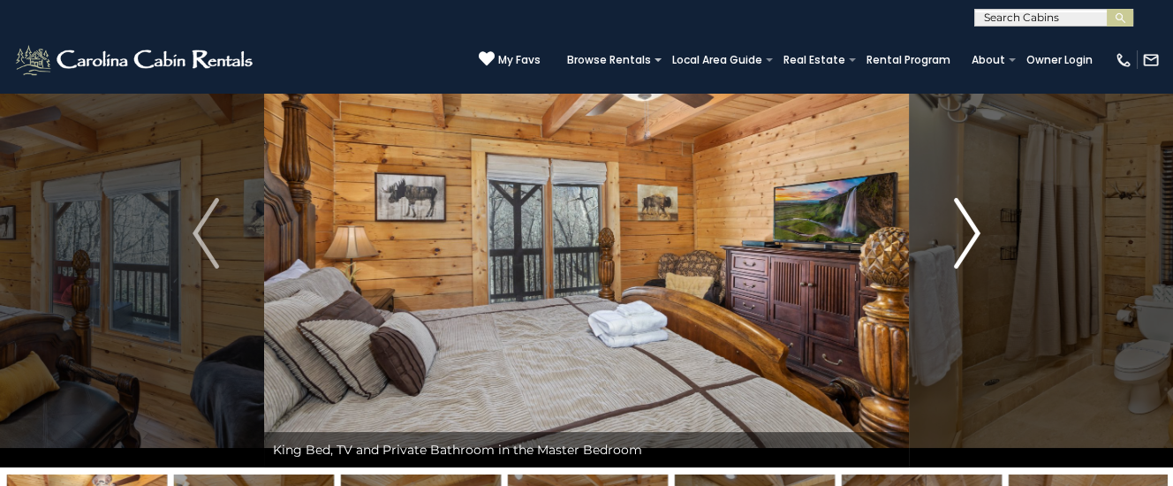
click at [970, 223] on img "Next" at bounding box center [967, 233] width 26 height 71
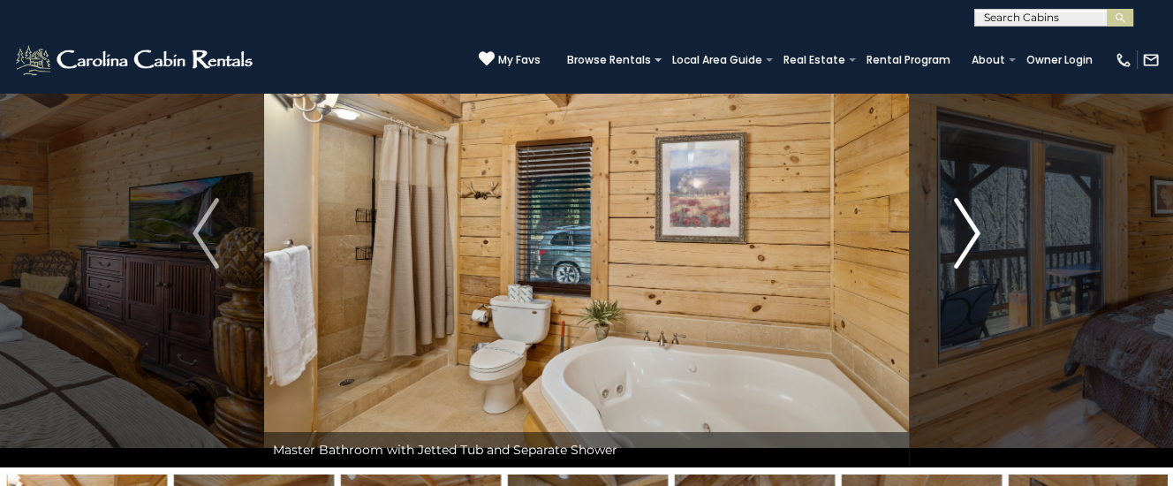
click at [970, 223] on img "Next" at bounding box center [967, 233] width 26 height 71
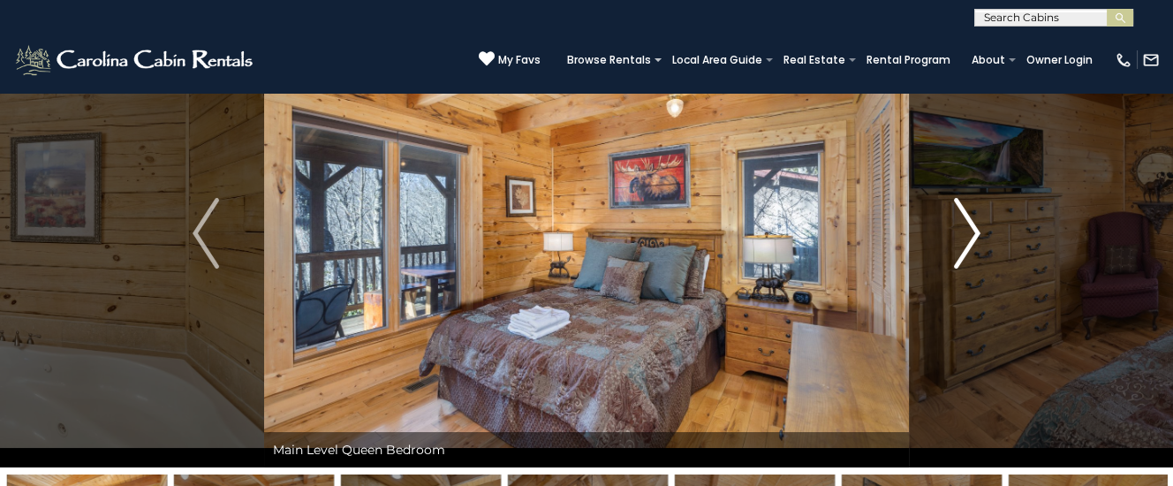
click at [970, 223] on img "Next" at bounding box center [967, 233] width 26 height 71
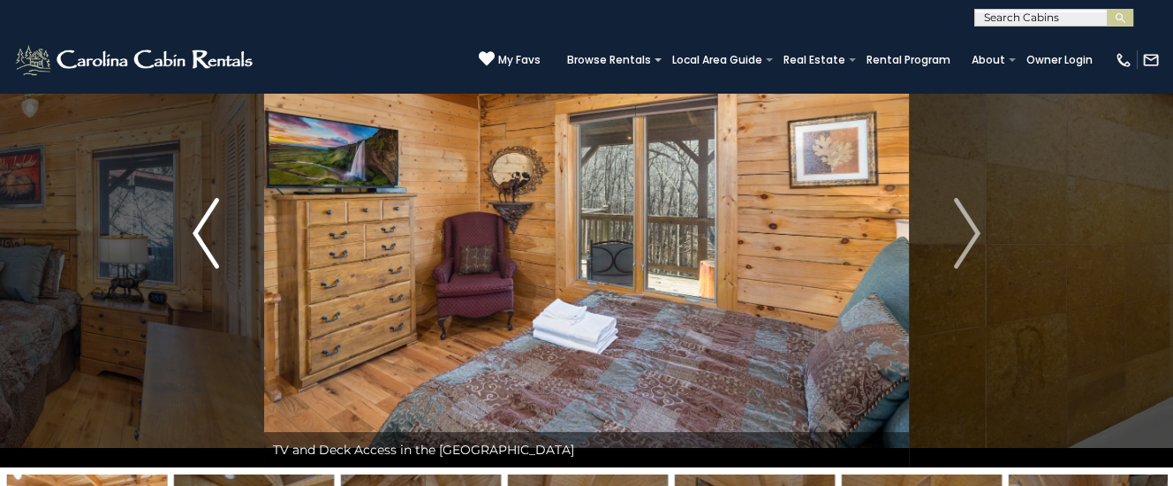
click at [207, 232] on img "Previous" at bounding box center [205, 233] width 26 height 71
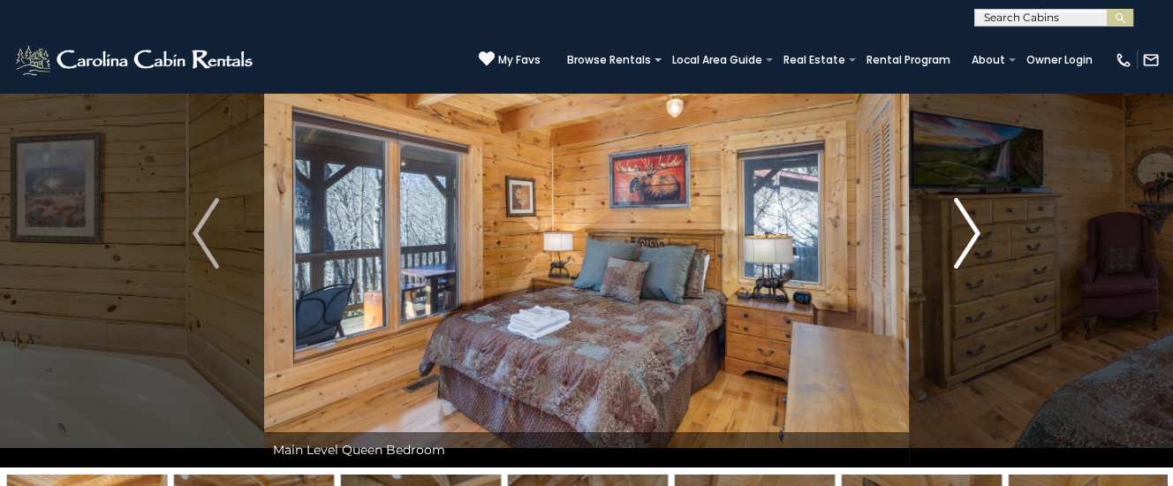
click at [976, 223] on img "Next" at bounding box center [967, 233] width 26 height 71
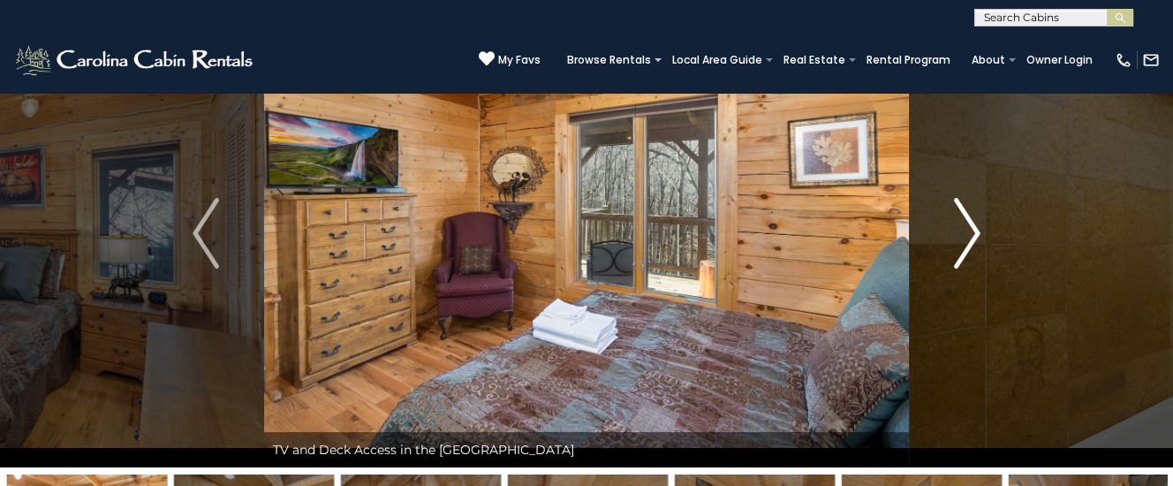
click at [973, 223] on img "Next" at bounding box center [967, 233] width 26 height 71
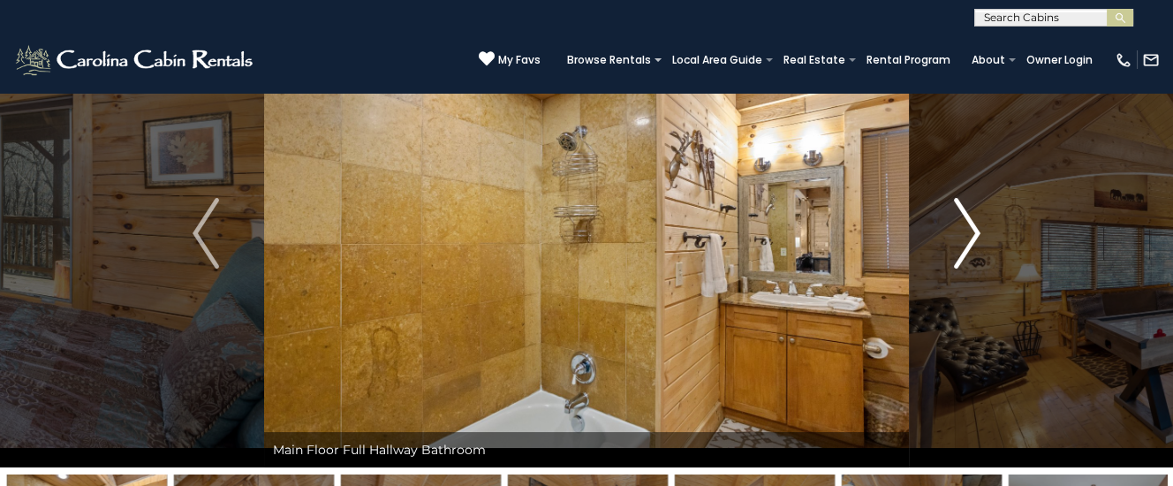
click at [968, 224] on img "Next" at bounding box center [967, 233] width 26 height 71
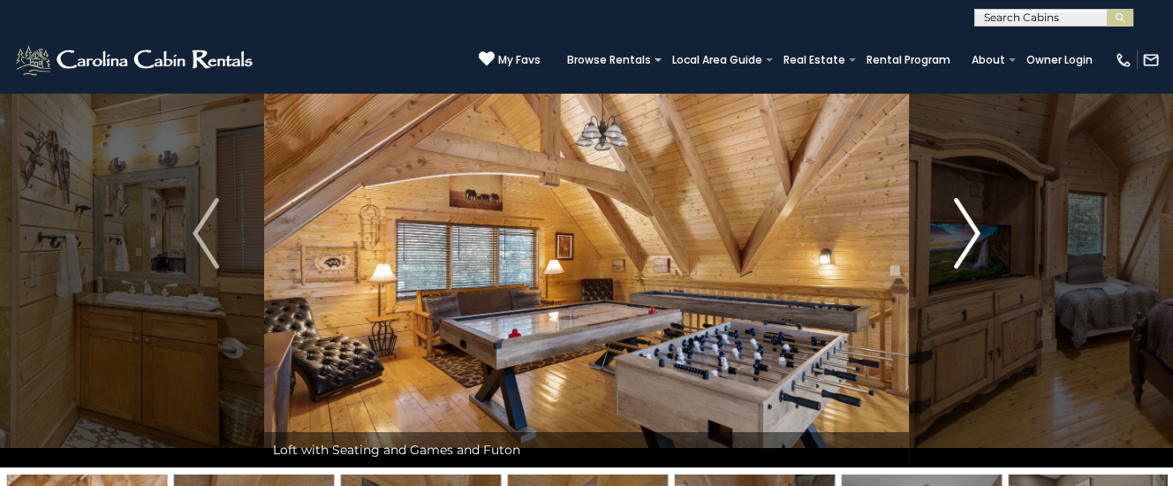
click at [968, 224] on img "Next" at bounding box center [967, 233] width 26 height 71
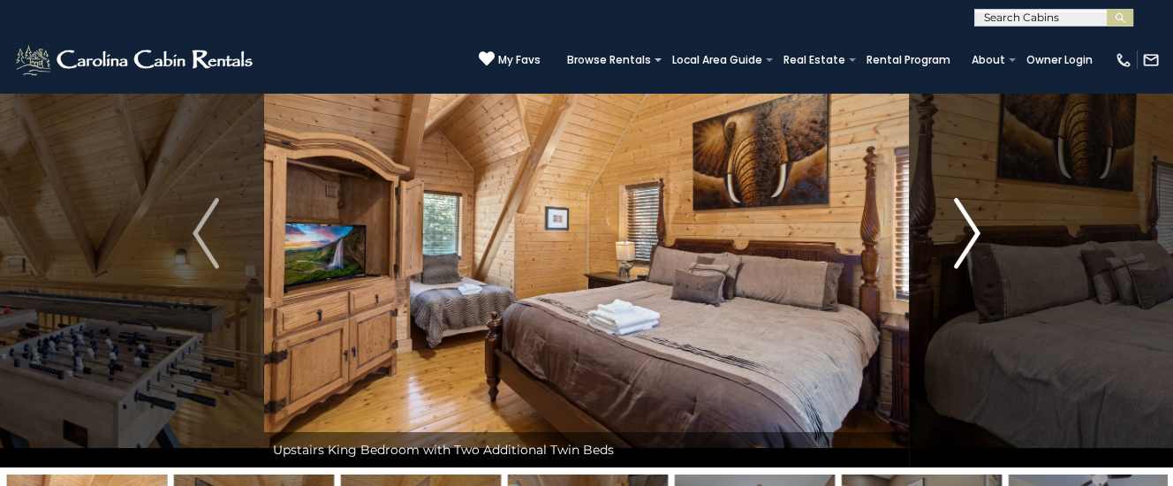
click at [968, 226] on img "Next" at bounding box center [967, 233] width 26 height 71
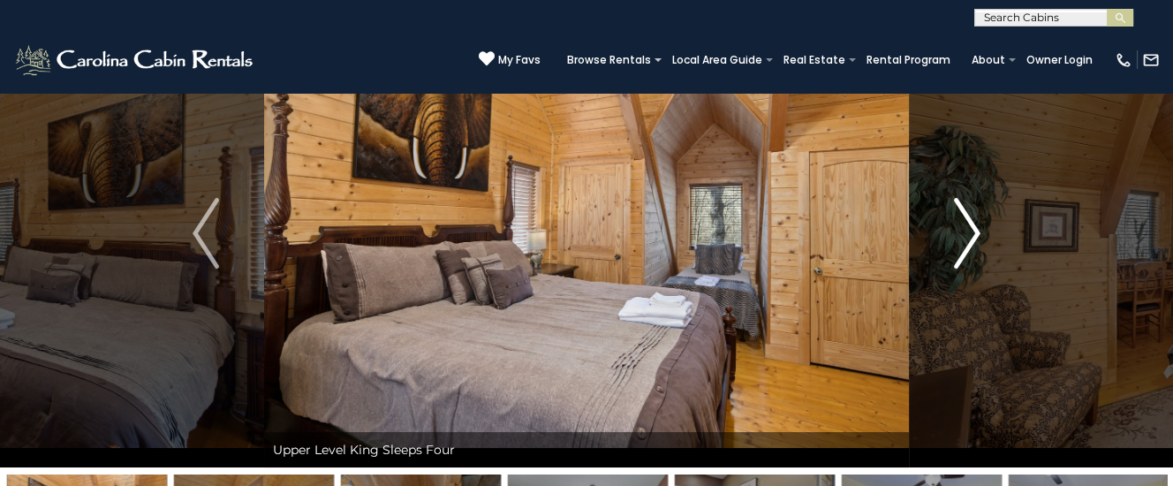
click at [974, 225] on img "Next" at bounding box center [967, 233] width 26 height 71
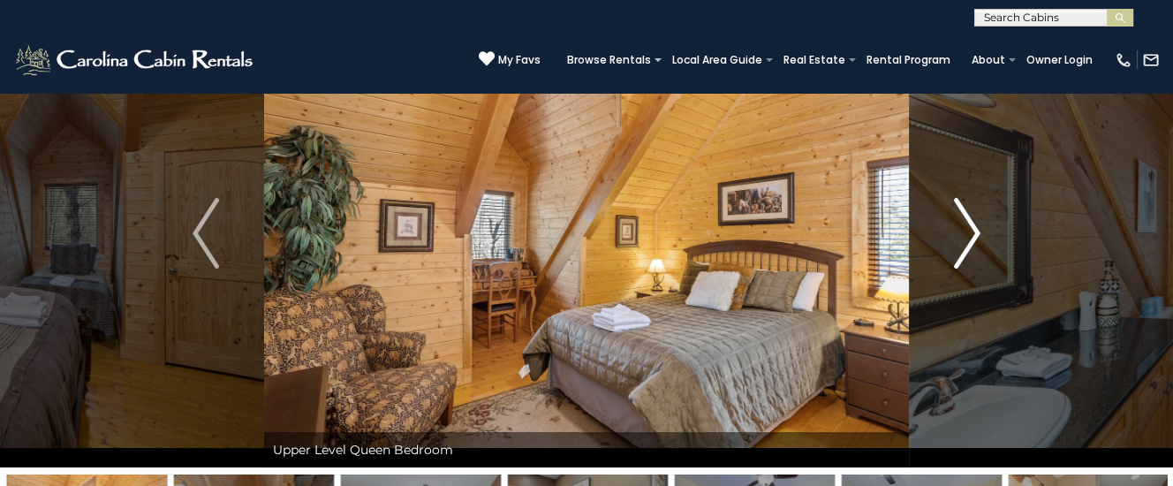
click at [965, 224] on img "Next" at bounding box center [967, 233] width 26 height 71
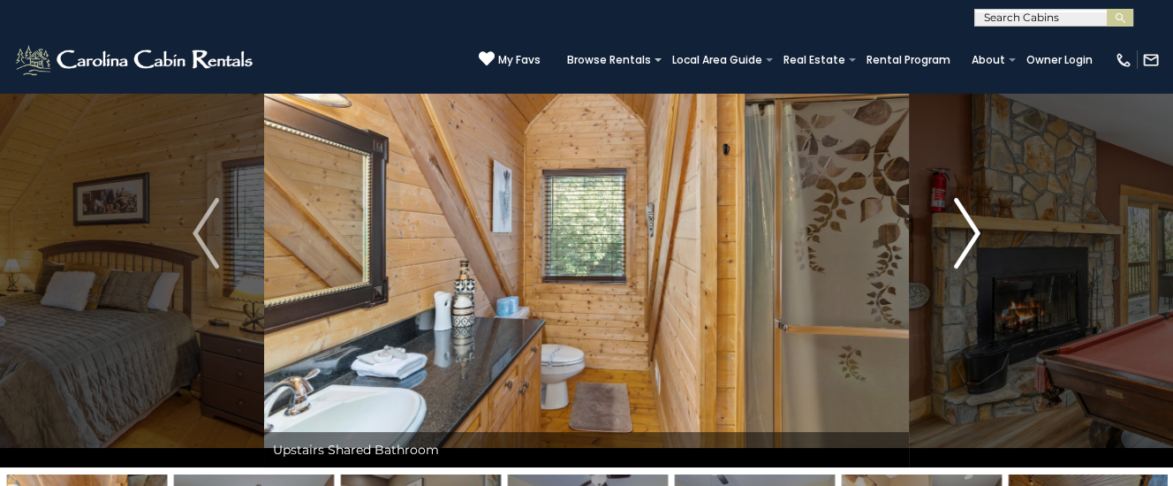
click at [969, 225] on img "Next" at bounding box center [967, 233] width 26 height 71
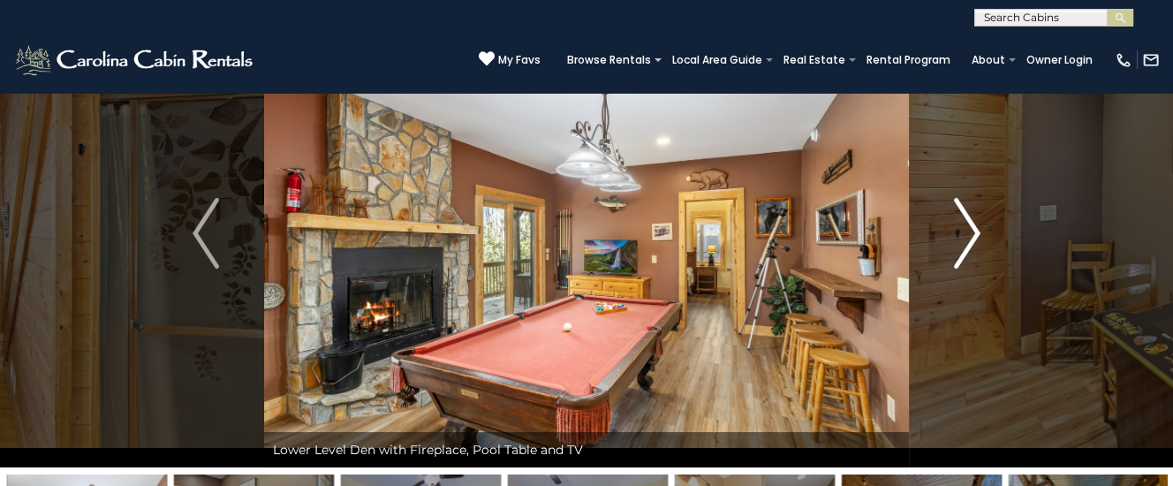
click at [970, 226] on img "Next" at bounding box center [967, 233] width 26 height 71
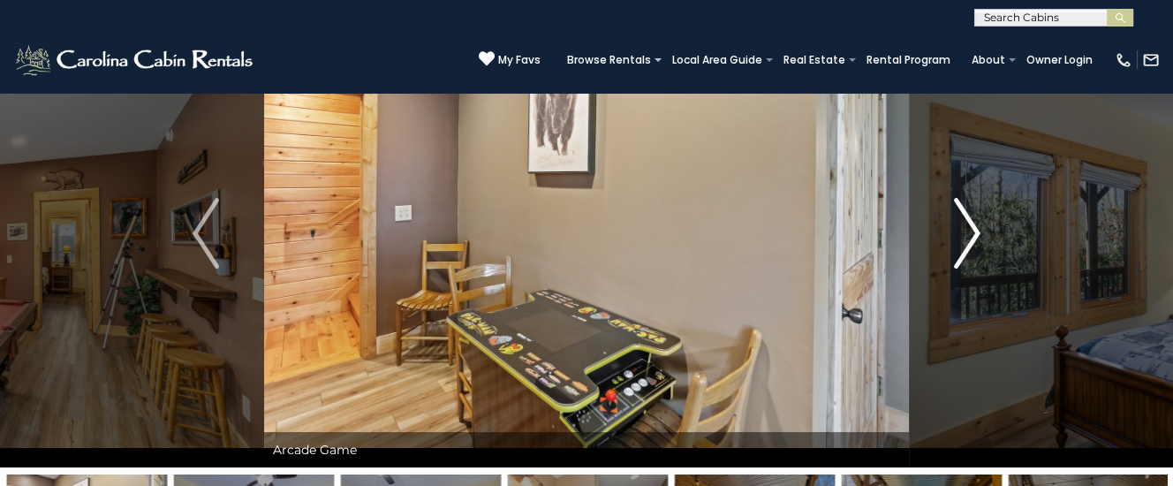
click at [969, 226] on img "Next" at bounding box center [967, 233] width 26 height 71
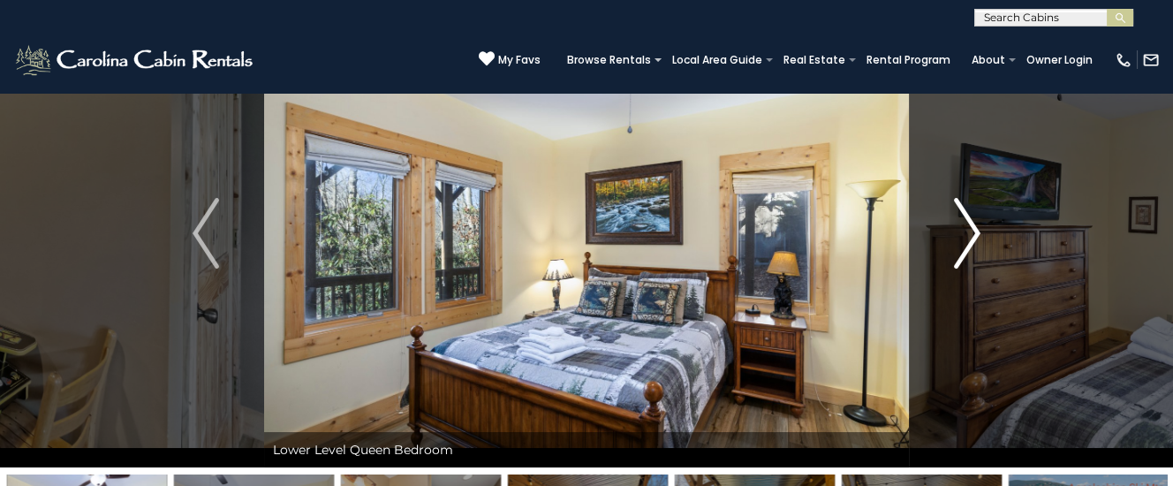
click at [975, 230] on img "Next" at bounding box center [967, 233] width 26 height 71
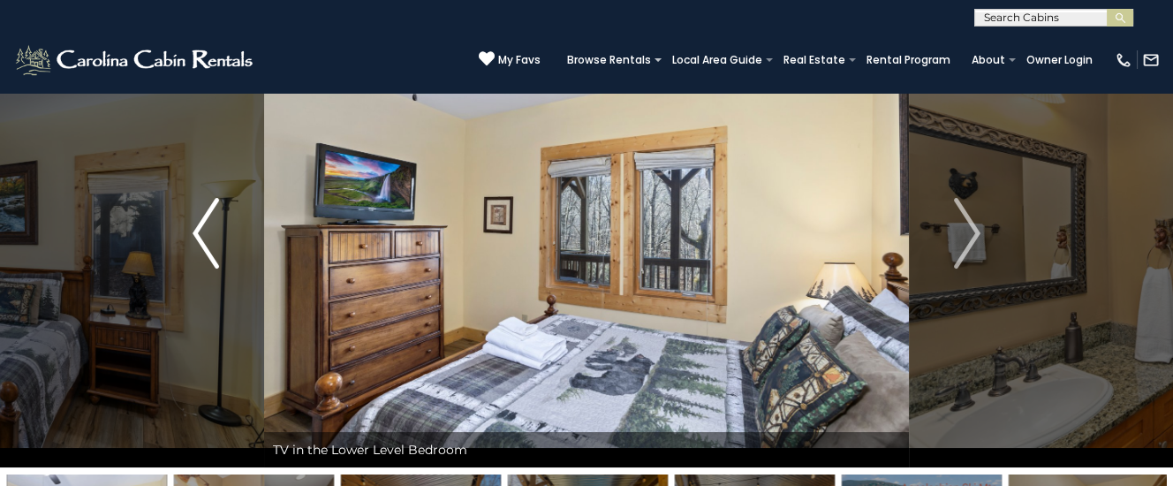
click at [205, 238] on img "Previous" at bounding box center [205, 233] width 26 height 71
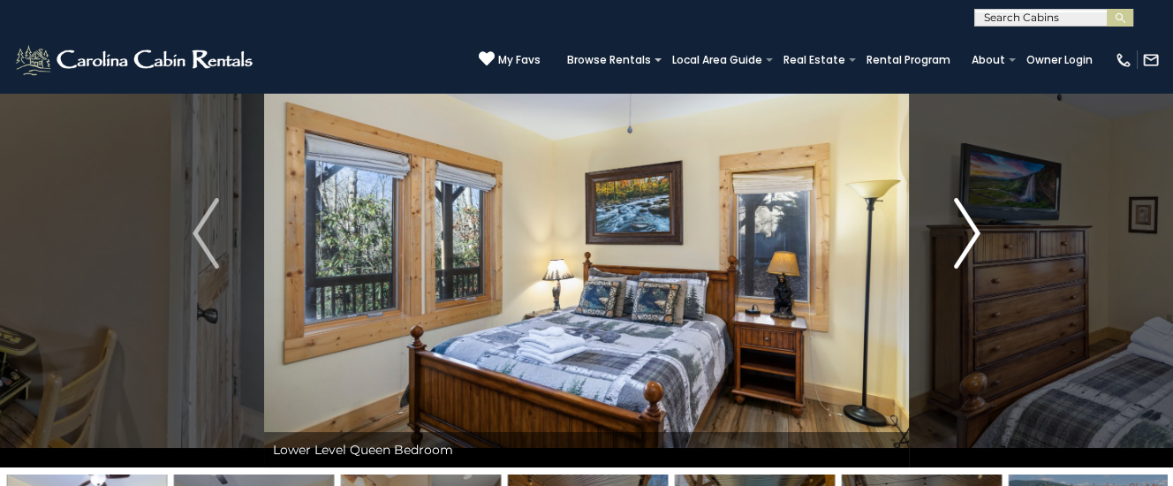
click at [970, 228] on img "Next" at bounding box center [967, 233] width 26 height 71
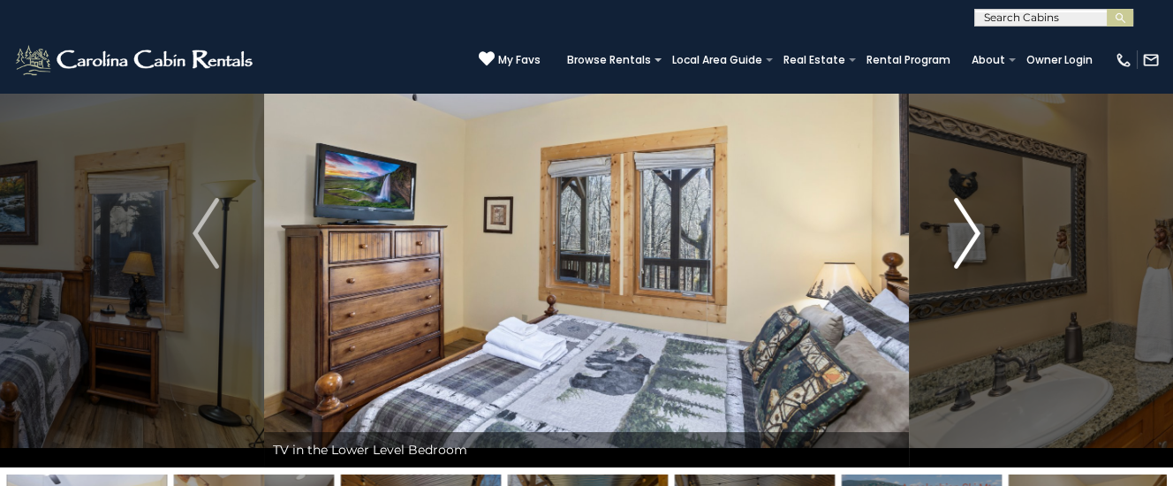
click at [969, 228] on img "Next" at bounding box center [967, 233] width 26 height 71
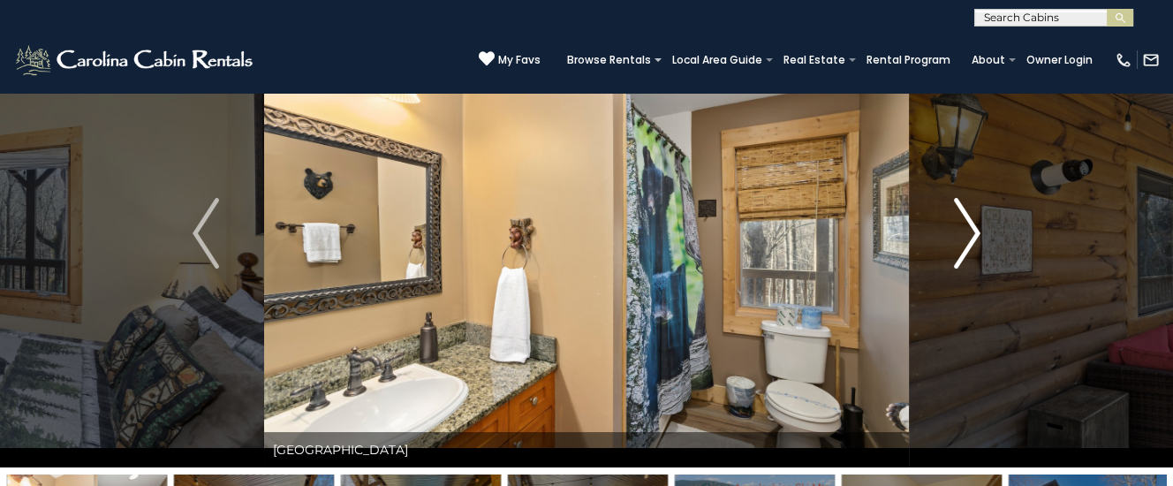
click at [968, 228] on img "Next" at bounding box center [967, 233] width 26 height 71
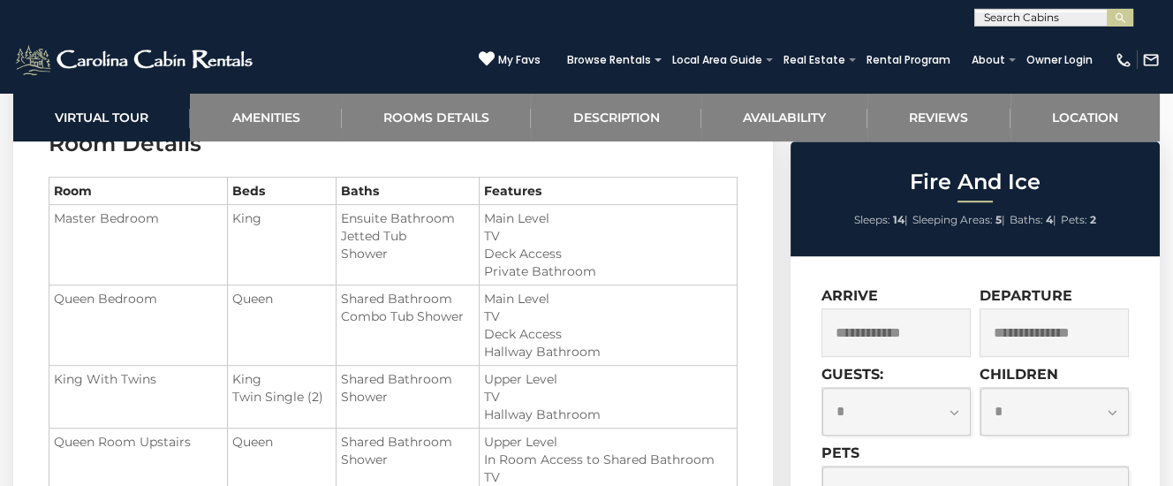
scroll to position [2040, 0]
